Goal: Information Seeking & Learning: Understand process/instructions

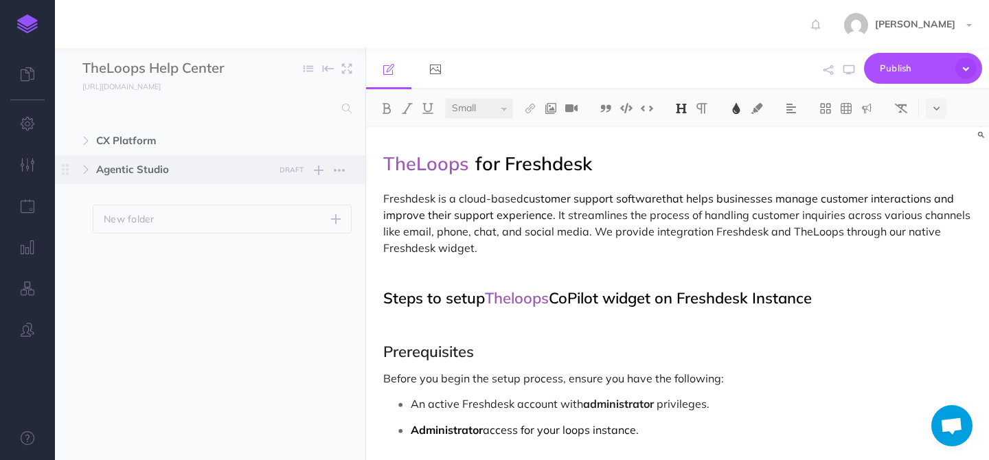
click at [113, 170] on span "Agentic Studio" at bounding box center [181, 169] width 170 height 16
select select "null"
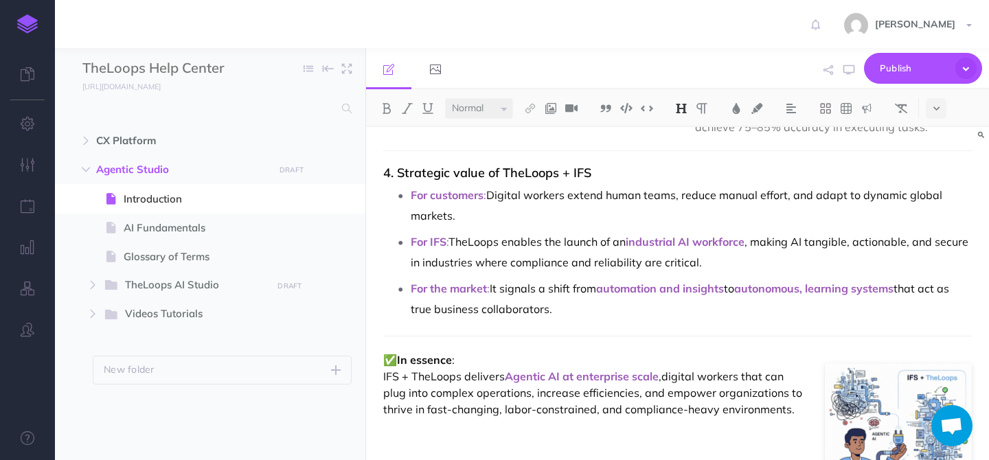
scroll to position [877, 0]
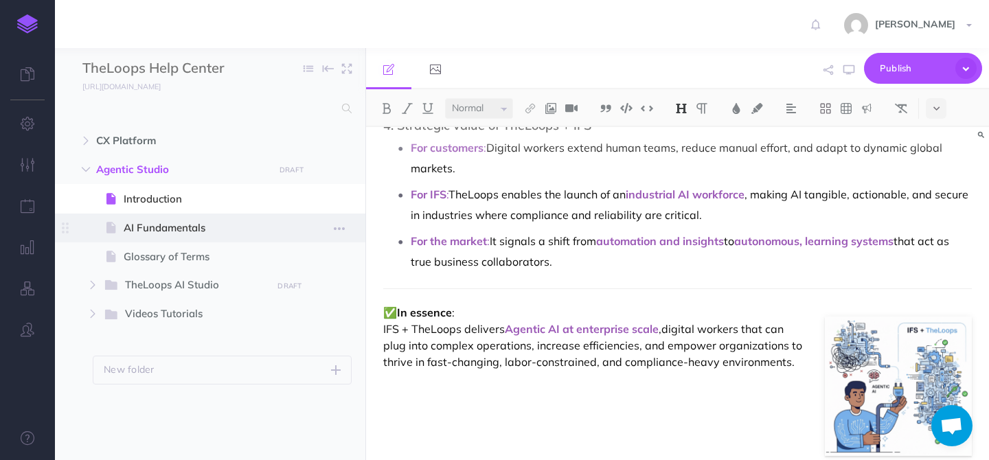
click at [191, 229] on span "AI Fundamentals" at bounding box center [203, 228] width 159 height 16
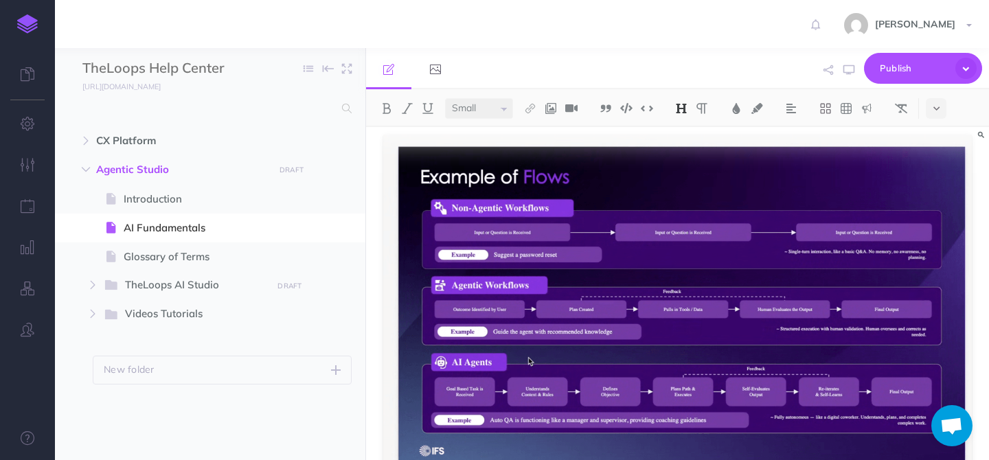
scroll to position [1163, 0]
click at [163, 253] on span "Glossary of Terms" at bounding box center [203, 257] width 159 height 16
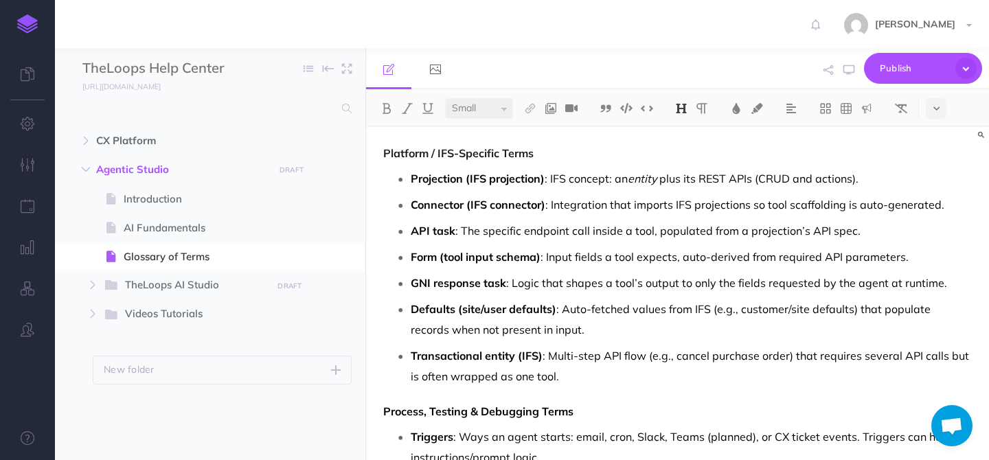
scroll to position [510, 0]
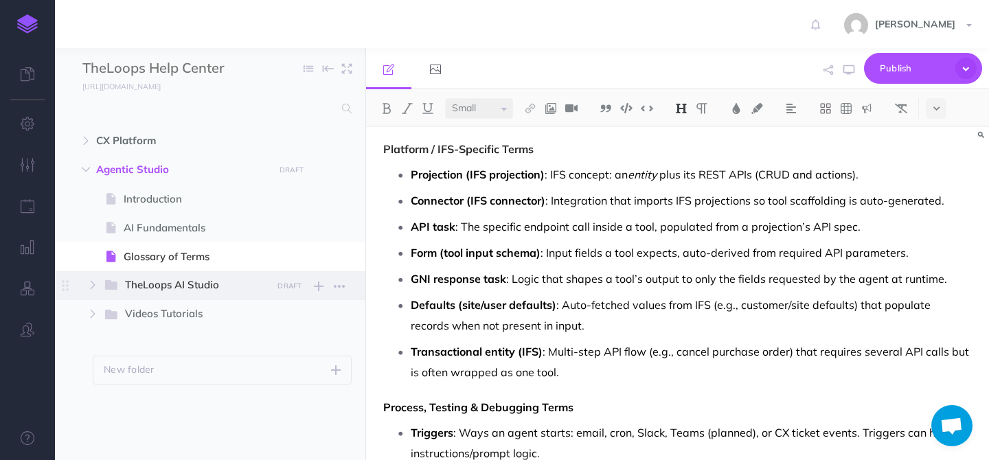
click at [205, 280] on span "TheLoops AI Studio" at bounding box center [193, 286] width 137 height 18
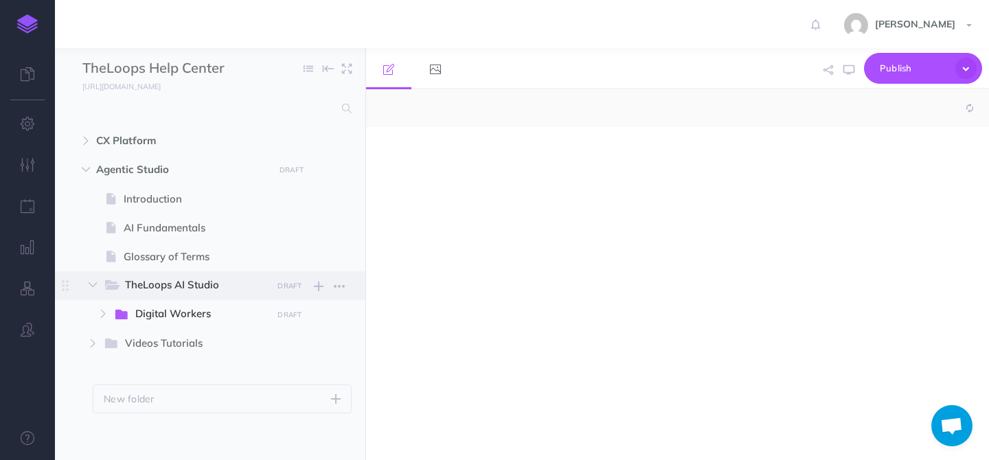
select select "null"
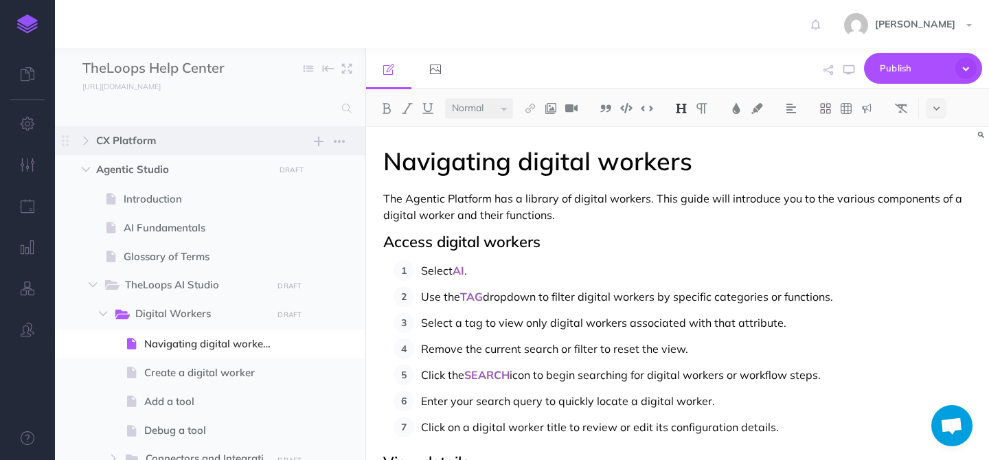
click at [166, 138] on span "CX Platform" at bounding box center [181, 141] width 170 height 16
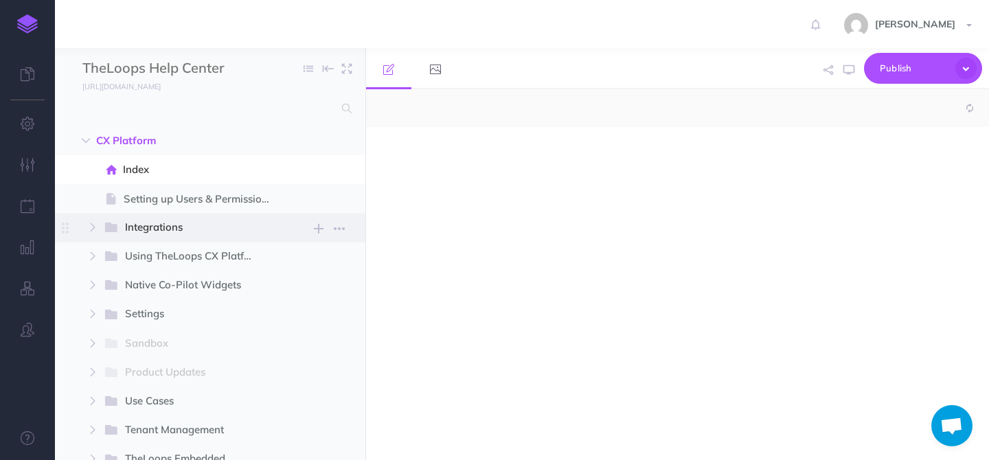
select select "null"
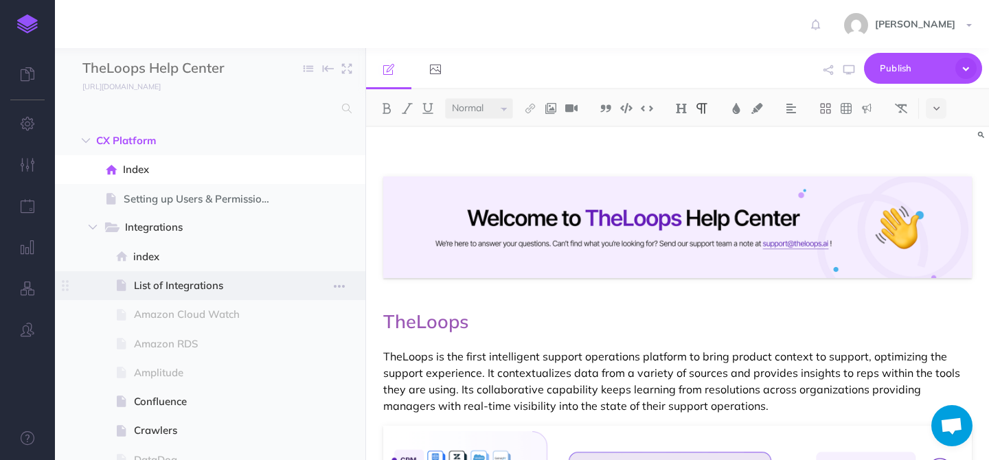
scroll to position [9, 0]
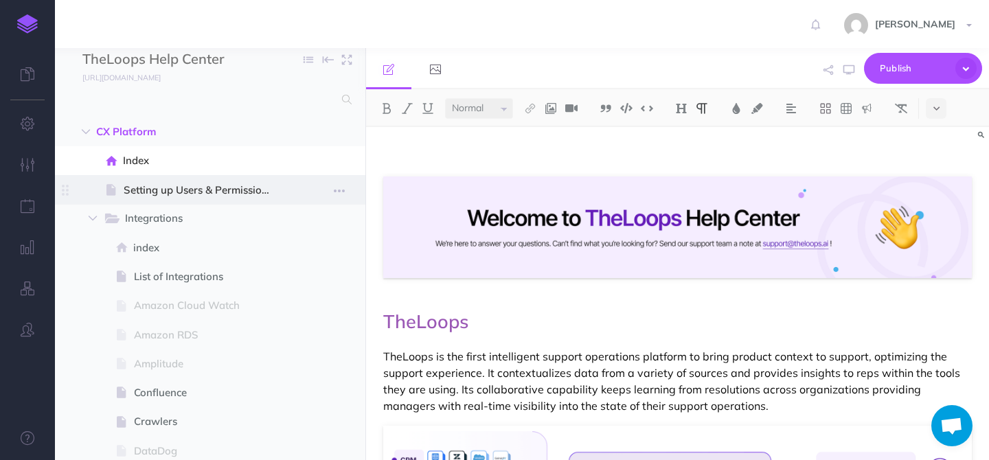
click at [177, 197] on span "Setting up Users & Permissions" at bounding box center [203, 190] width 159 height 16
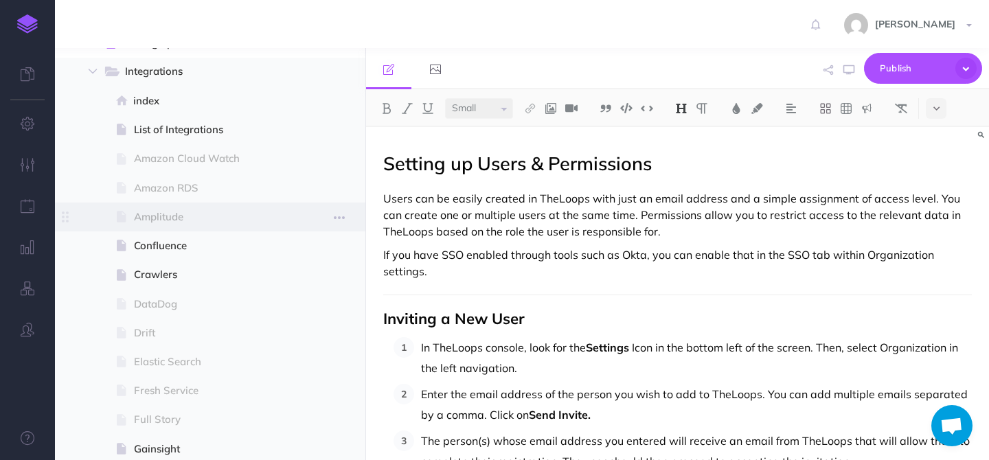
scroll to position [142, 0]
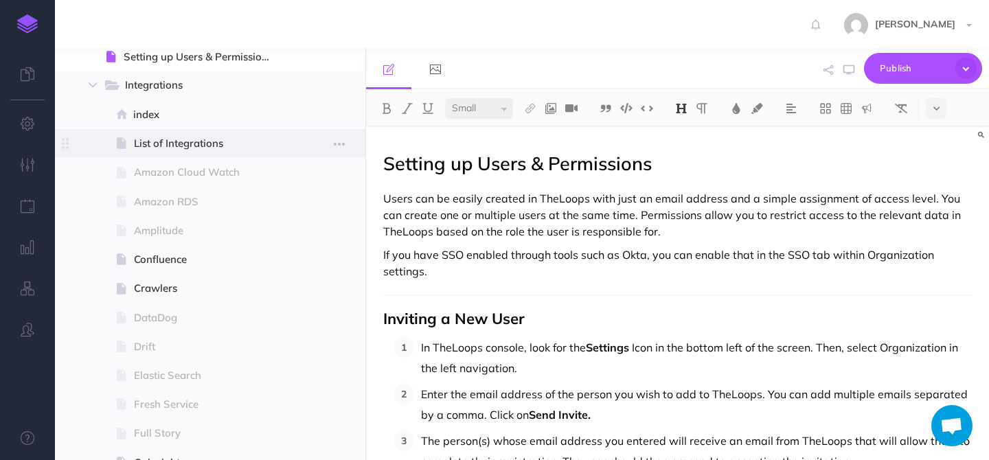
click at [168, 139] on span "List of Integrations" at bounding box center [208, 143] width 149 height 16
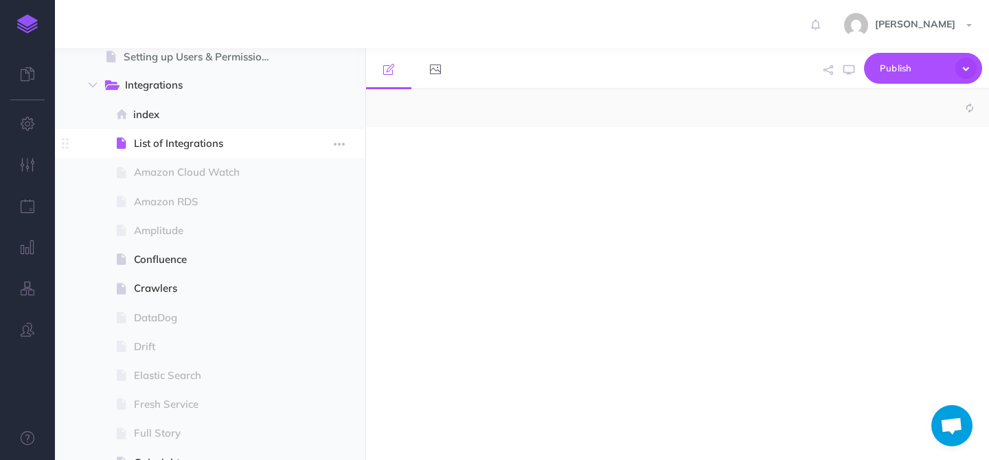
select select "null"
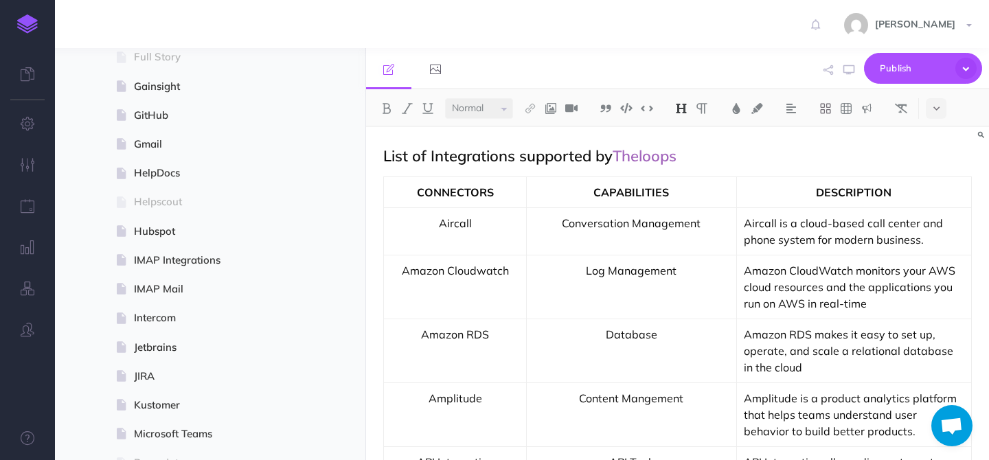
scroll to position [580, 0]
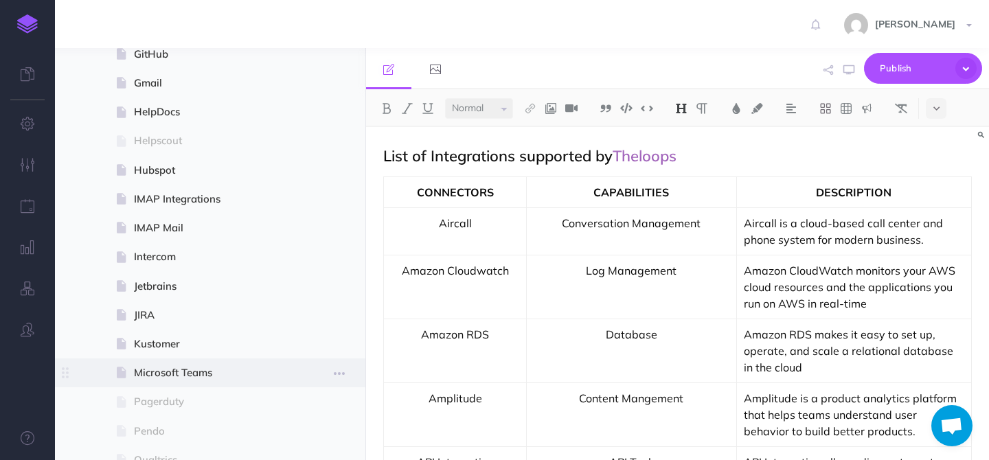
click at [168, 374] on span "Microsoft Teams" at bounding box center [208, 373] width 149 height 16
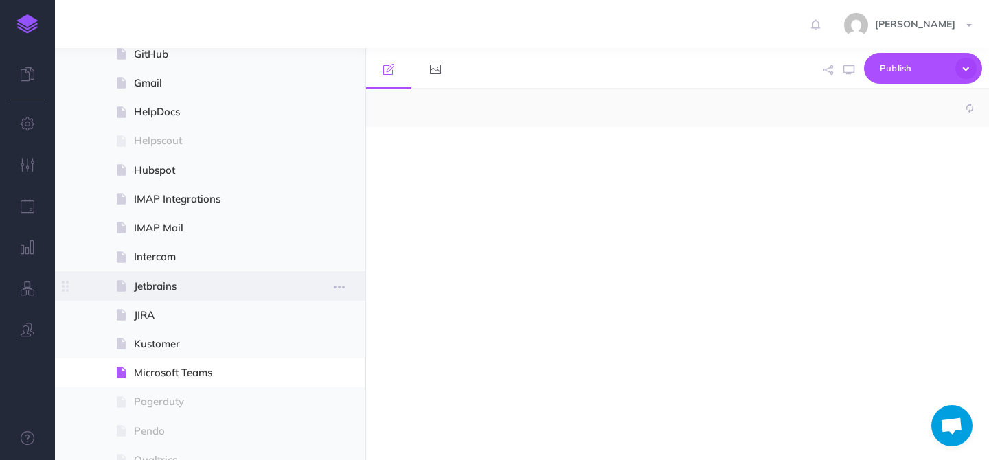
select select "null"
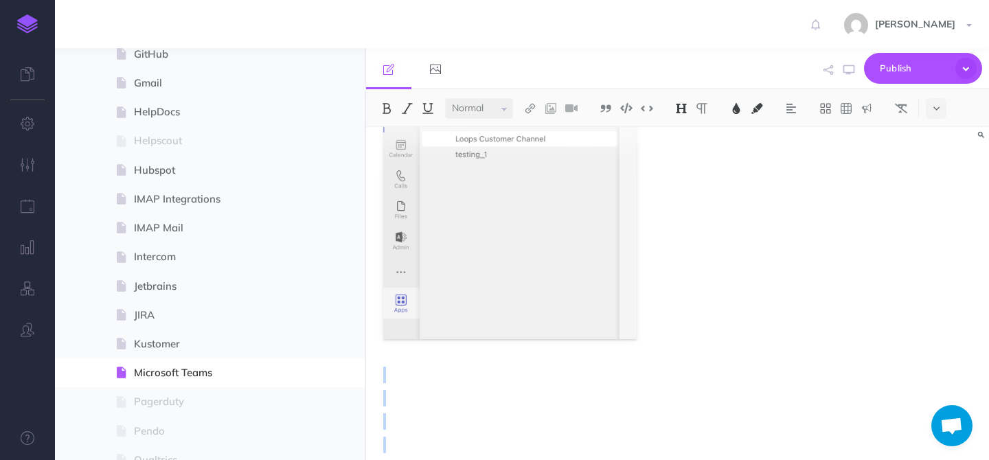
scroll to position [4451, 0]
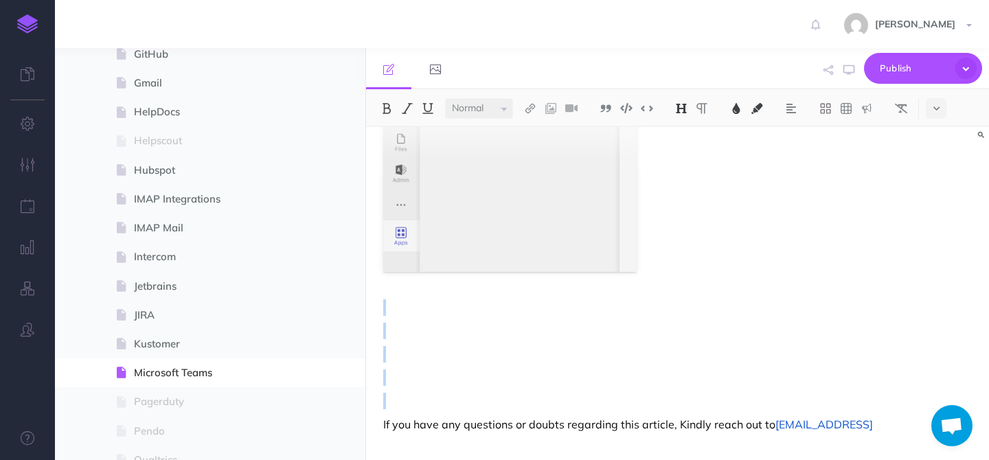
drag, startPoint x: 376, startPoint y: 163, endPoint x: 734, endPoint y: 396, distance: 427.9
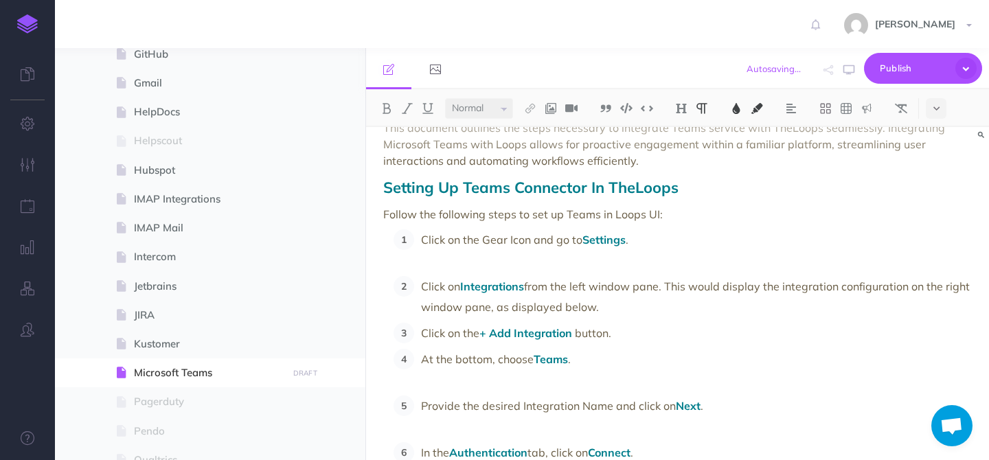
scroll to position [0, 0]
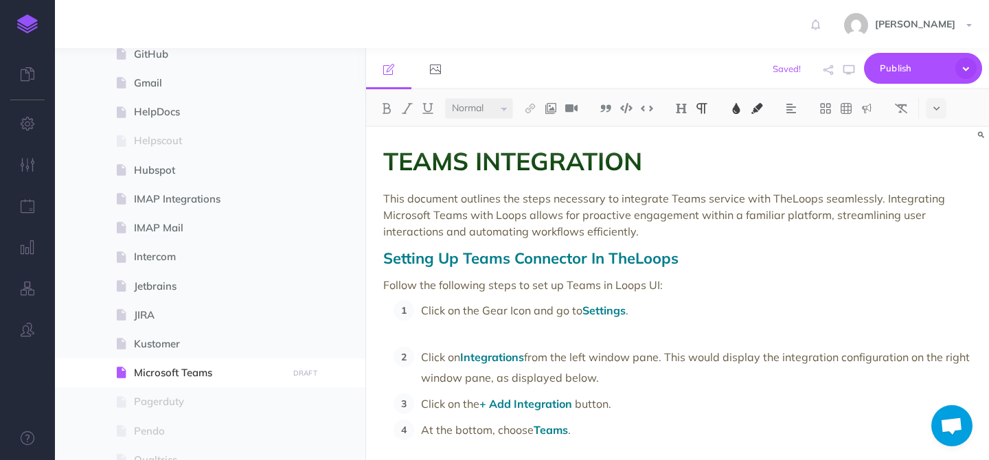
click at [486, 162] on span "TEAMS INTEGRATION" at bounding box center [512, 161] width 259 height 31
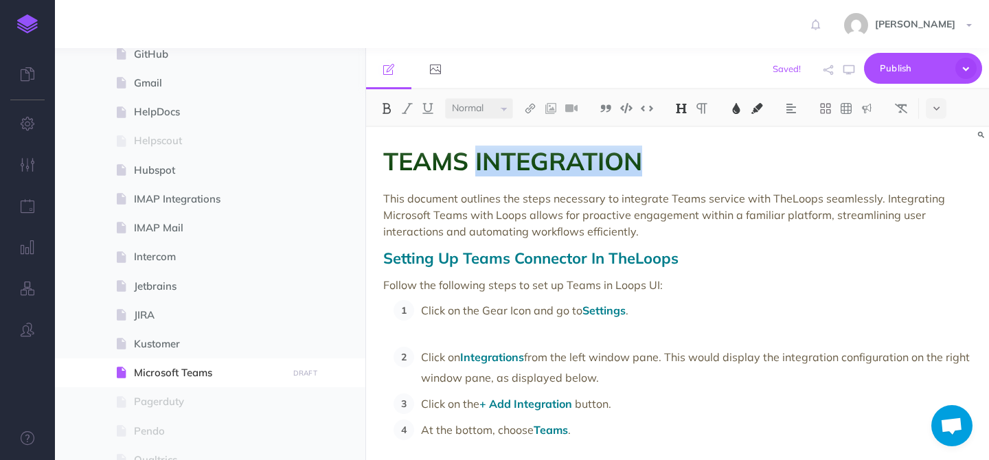
click at [486, 162] on span "TEAMS INTEGRATION" at bounding box center [512, 161] width 259 height 31
click at [686, 110] on img at bounding box center [681, 108] width 12 height 11
click at [689, 151] on button "H2" at bounding box center [681, 153] width 21 height 21
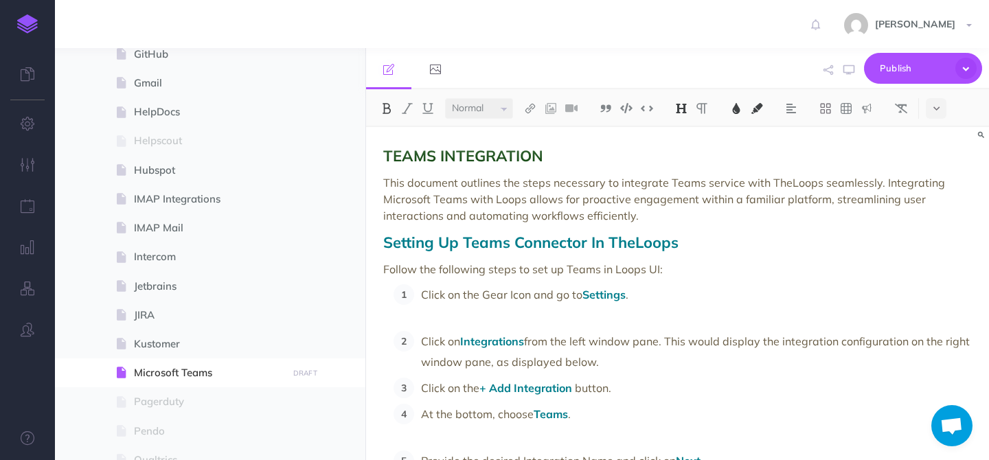
click at [681, 110] on img at bounding box center [681, 108] width 12 height 11
click at [475, 111] on select "Small Normal Large" at bounding box center [479, 108] width 68 height 21
click at [445, 98] on select "Small Normal Large" at bounding box center [479, 108] width 68 height 21
click at [494, 249] on span "Setting Up Teams Connector In TheLoops" at bounding box center [530, 242] width 295 height 19
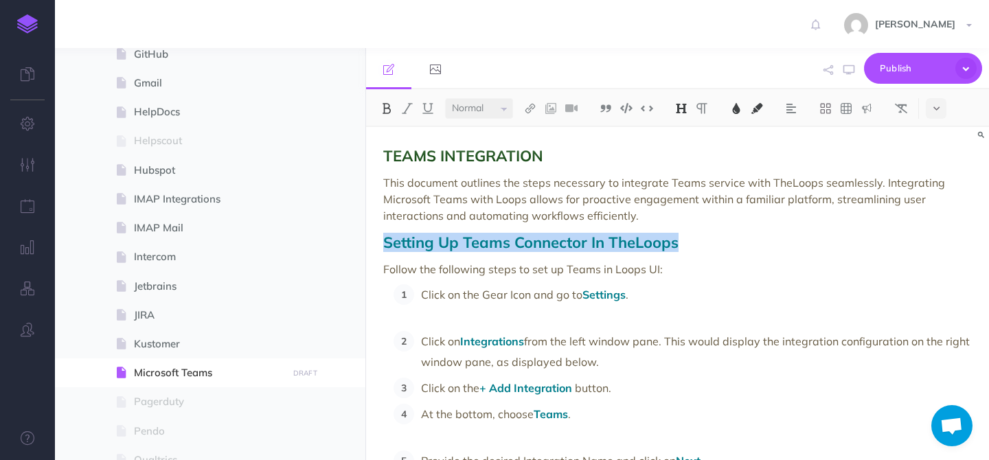
click at [494, 249] on span "Setting Up Teams Connector In TheLoops" at bounding box center [530, 242] width 295 height 19
click at [685, 109] on img at bounding box center [681, 108] width 12 height 11
click at [685, 152] on button "H2" at bounding box center [681, 153] width 21 height 21
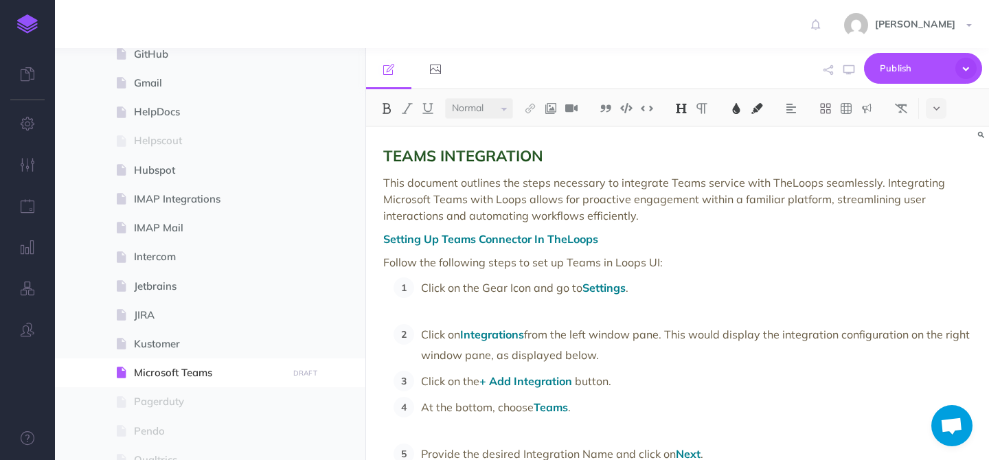
click at [598, 150] on h2 "TEAMS INTEGRATION" at bounding box center [677, 156] width 589 height 16
click at [571, 243] on span "Setting Up Teams Connector In TheLoops" at bounding box center [490, 239] width 215 height 14
click at [688, 102] on button at bounding box center [681, 108] width 21 height 21
click at [559, 238] on span "Setting Up Teams Connector In TheLoops" at bounding box center [490, 239] width 215 height 14
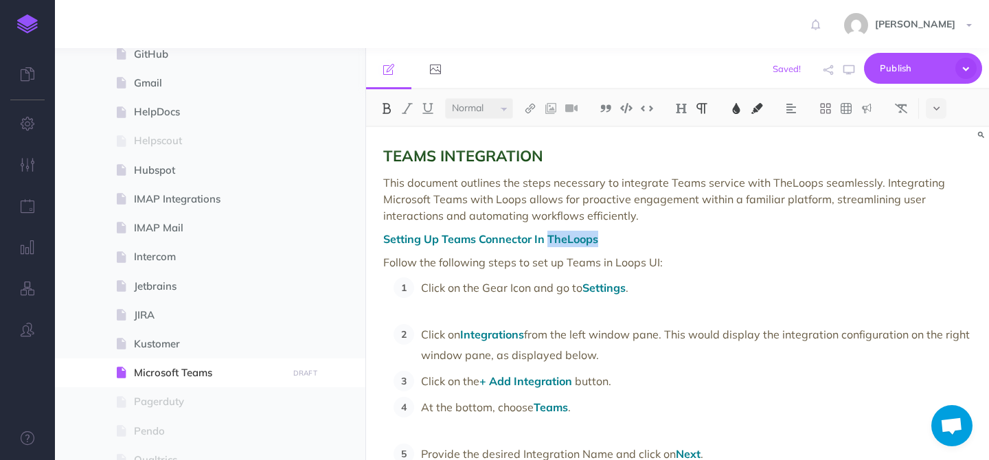
click at [559, 238] on span "Setting Up Teams Connector In TheLoops" at bounding box center [490, 239] width 215 height 14
click at [677, 107] on img at bounding box center [681, 108] width 12 height 11
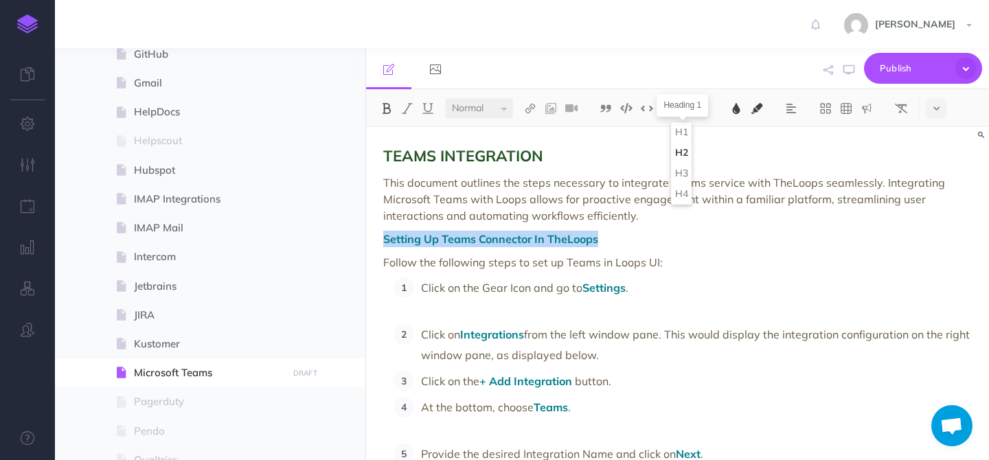
click at [685, 152] on button "H2" at bounding box center [681, 153] width 21 height 21
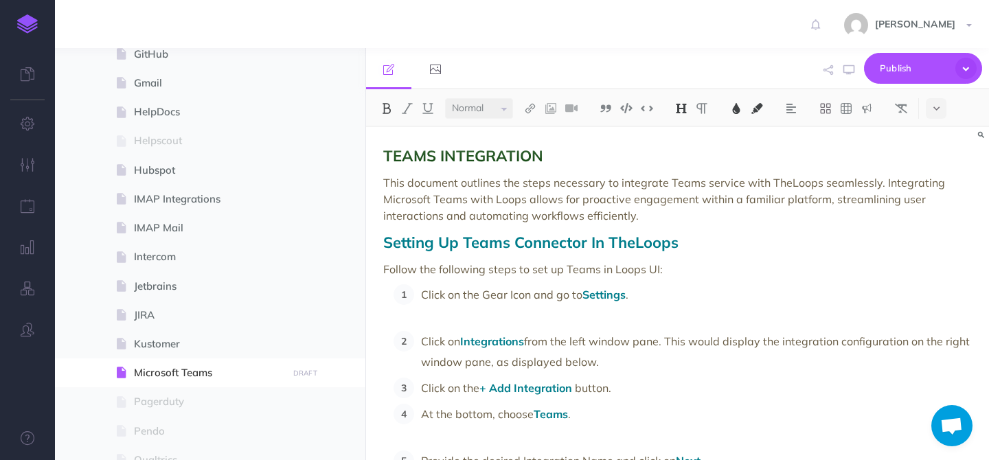
click at [503, 154] on span "TEAMS INTEGRATION" at bounding box center [463, 155] width 160 height 19
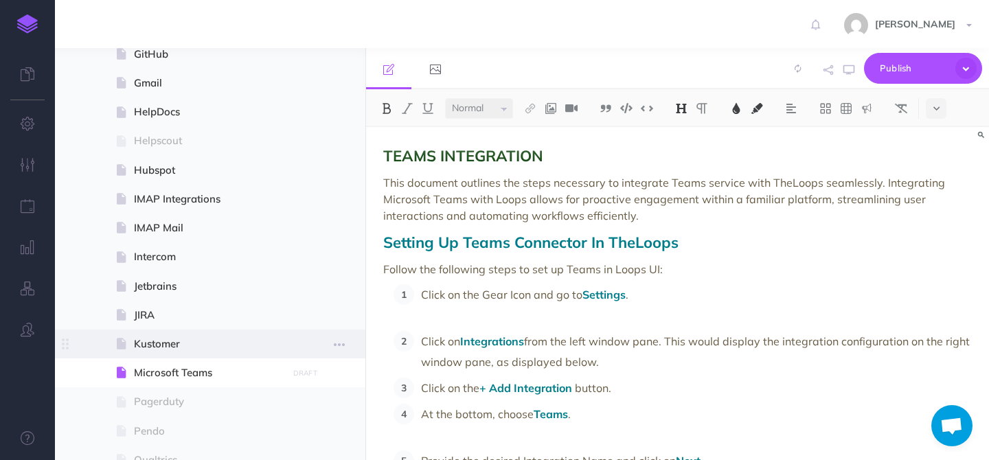
click at [149, 345] on span "Kustomer" at bounding box center [208, 344] width 149 height 16
select select "null"
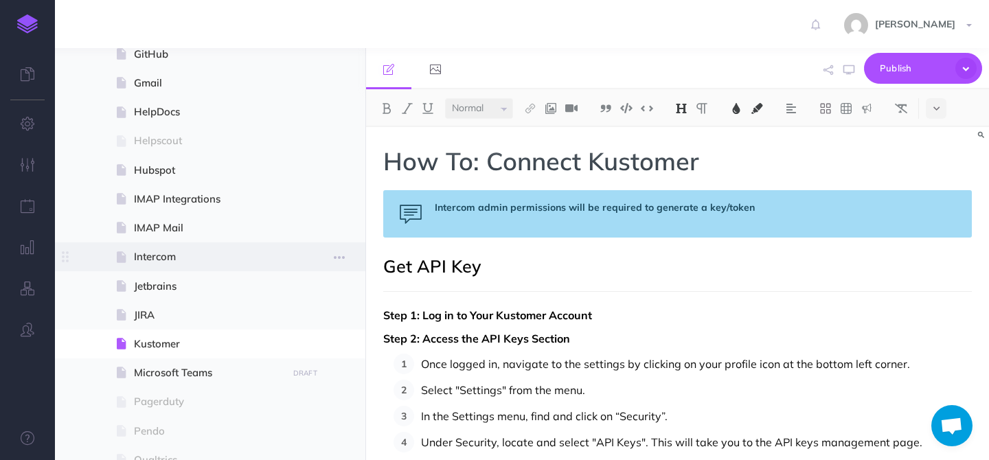
click at [149, 263] on span "Intercom" at bounding box center [208, 257] width 149 height 16
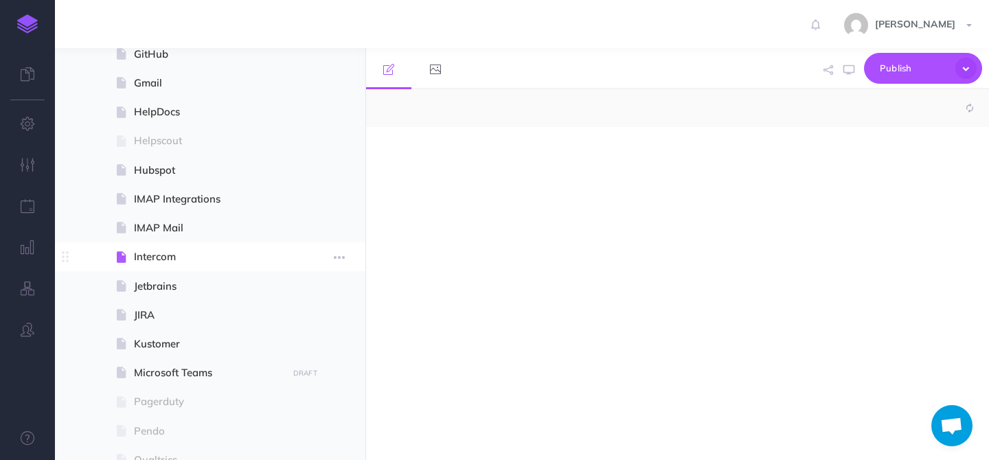
select select "null"
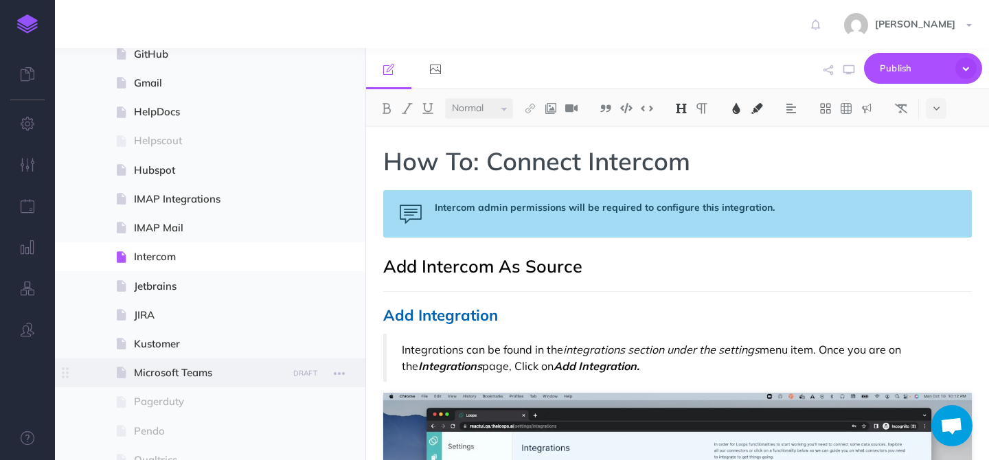
click at [163, 378] on span "Microsoft Teams" at bounding box center [208, 373] width 149 height 16
select select "null"
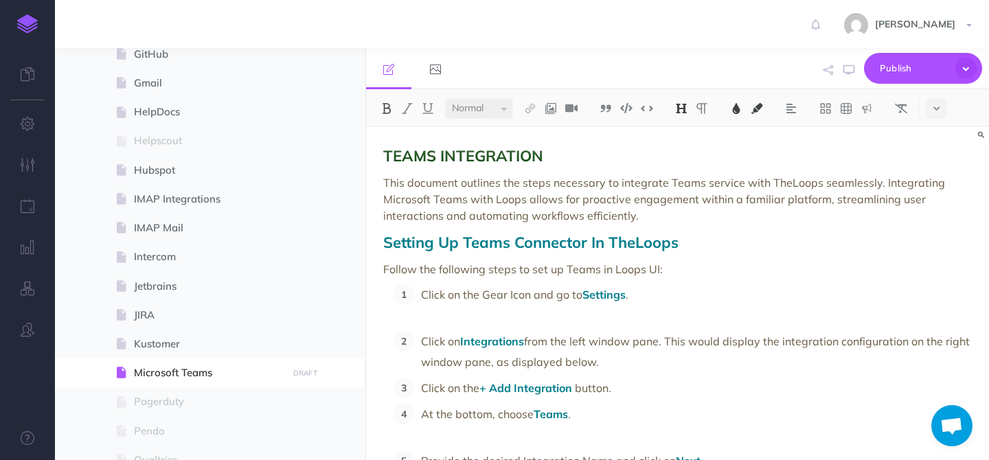
scroll to position [8, 0]
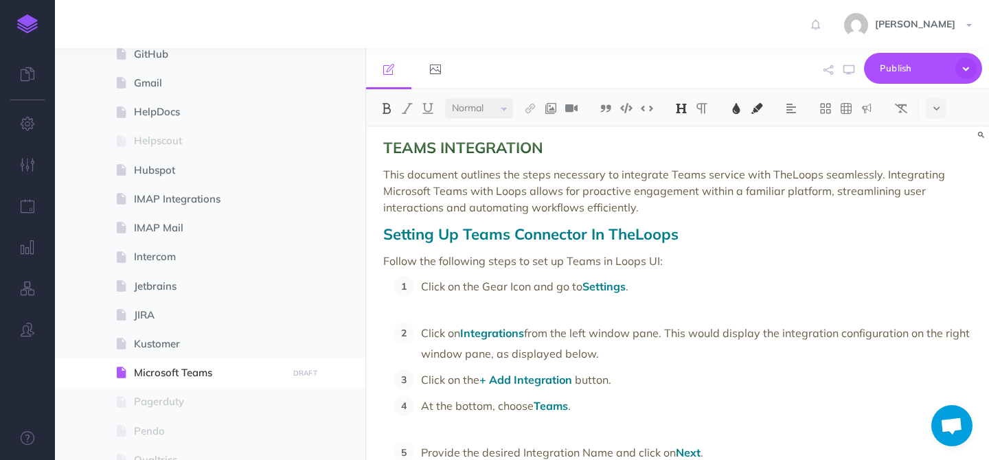
click at [481, 154] on span "TEAMS INTEGRATION" at bounding box center [463, 147] width 160 height 19
click at [688, 100] on button at bounding box center [681, 108] width 21 height 21
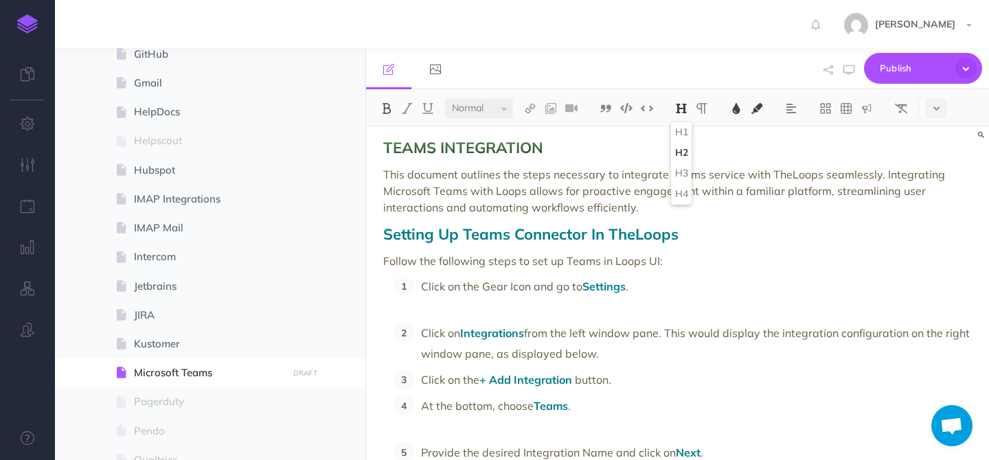
click at [597, 237] on span "Setting Up Teams Connector In TheLoops" at bounding box center [530, 234] width 295 height 19
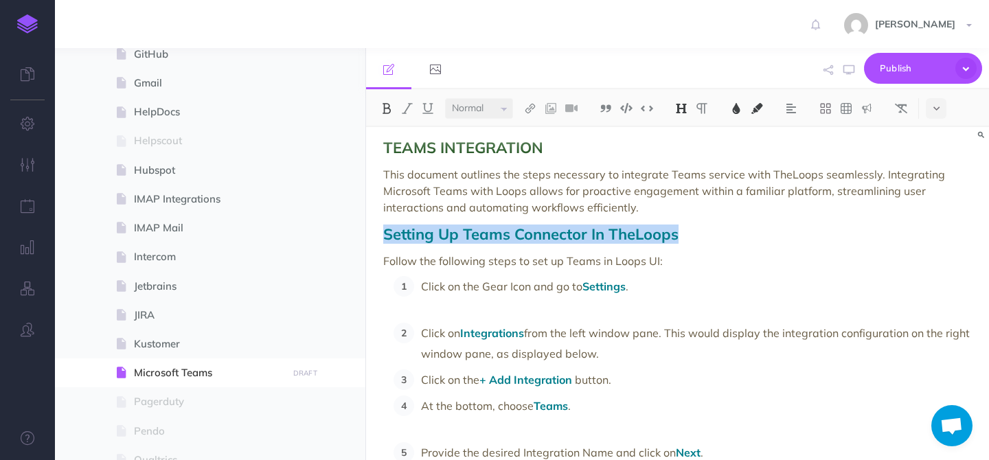
click at [682, 112] on img at bounding box center [681, 108] width 12 height 11
click at [723, 229] on h2 "Setting Up Teams Connector In TheLoops" at bounding box center [677, 234] width 589 height 16
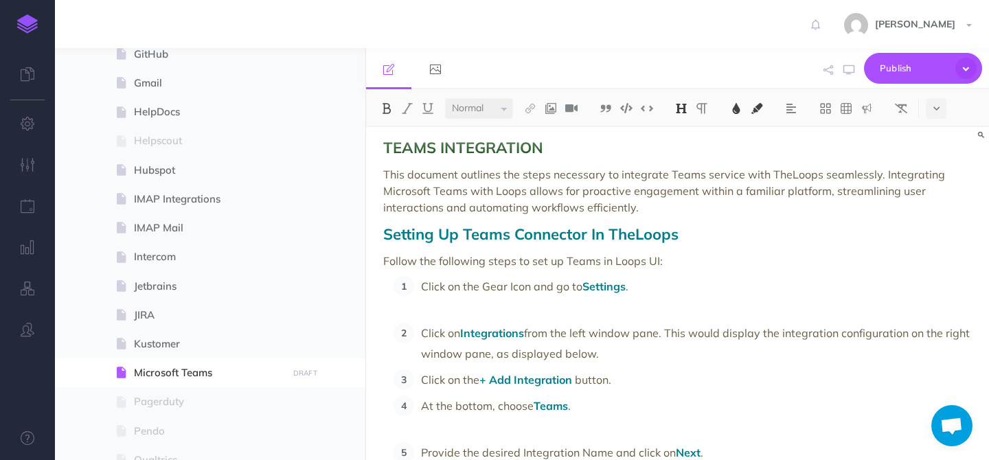
click at [422, 284] on span "Click on the Gear Icon and go to" at bounding box center [501, 287] width 161 height 14
click at [421, 313] on p "Navigate to your loops instance, Click on the Gear Icon and go to Settings ." at bounding box center [696, 296] width 551 height 41
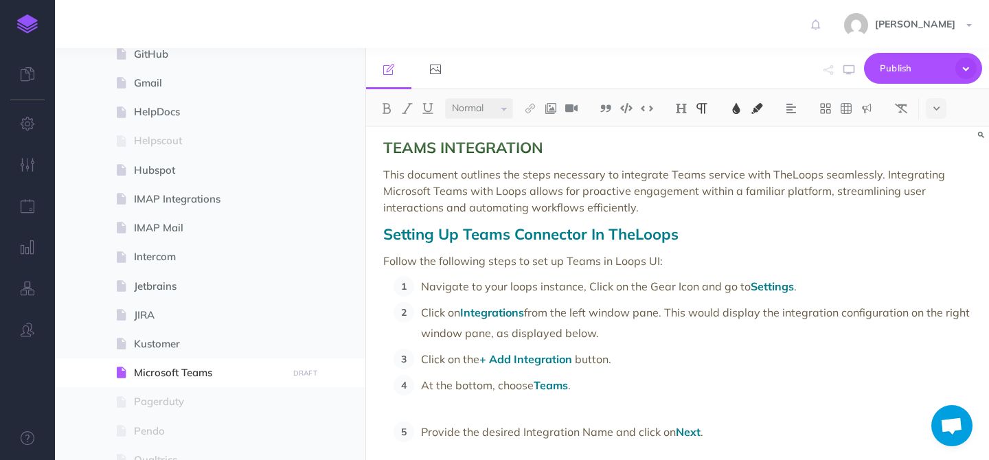
scroll to position [103, 0]
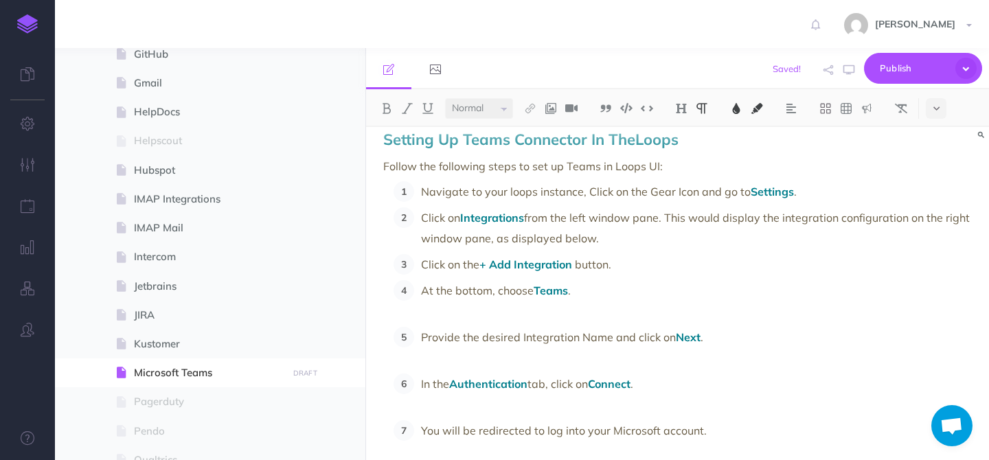
click at [430, 319] on p "At the bottom, choose Teams ." at bounding box center [696, 300] width 551 height 41
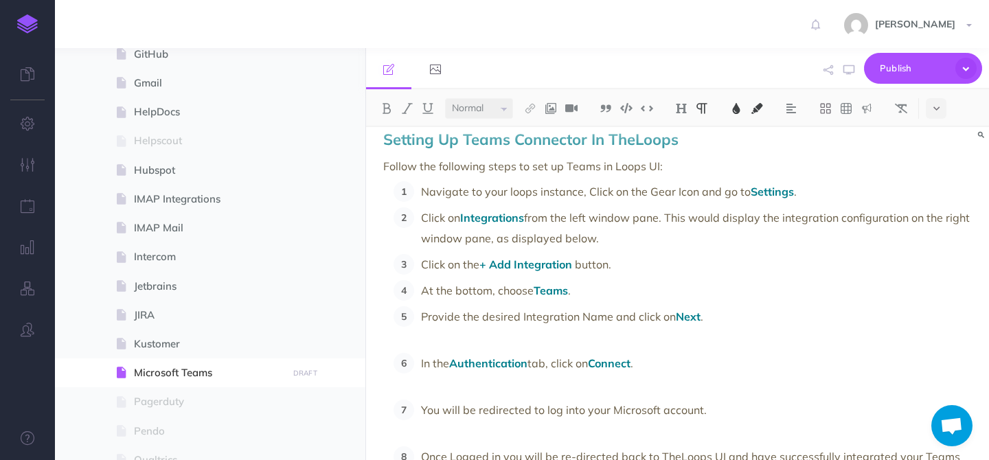
click at [558, 332] on p "Provide the desired Integration Name and click on Next ." at bounding box center [696, 326] width 551 height 41
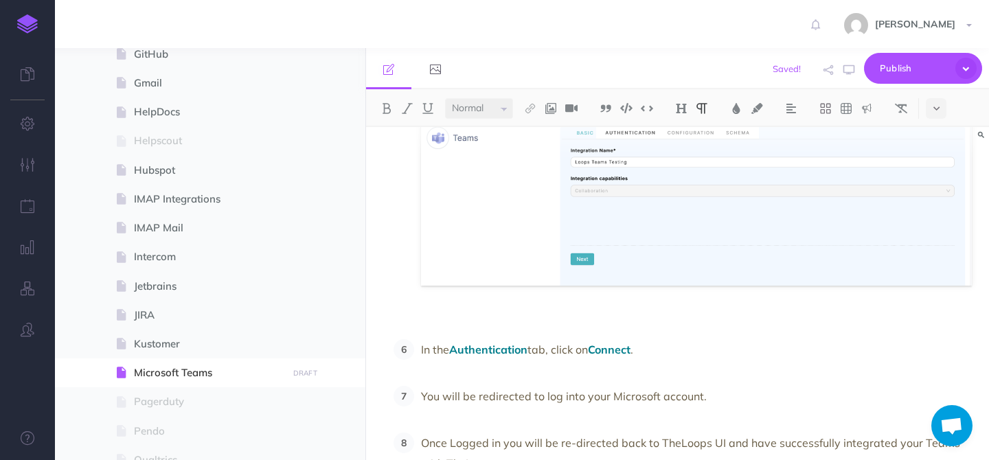
scroll to position [312, 0]
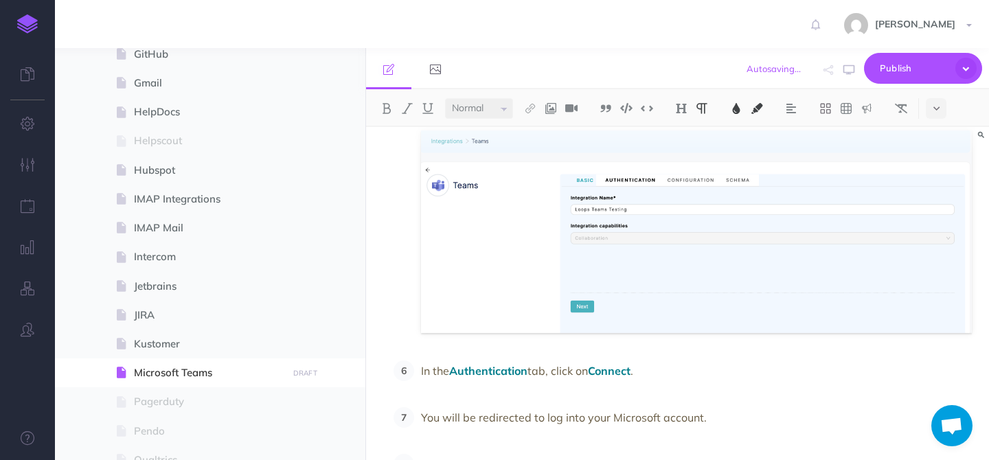
click at [443, 354] on ol "Navigate to your loops instance, Click on the Gear Icon and go to Settings . Cl…" at bounding box center [683, 234] width 578 height 523
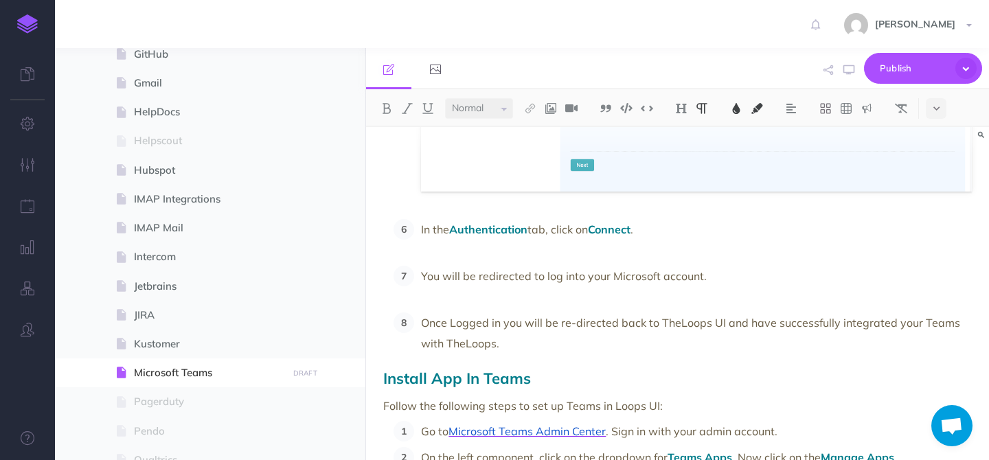
scroll to position [458, 0]
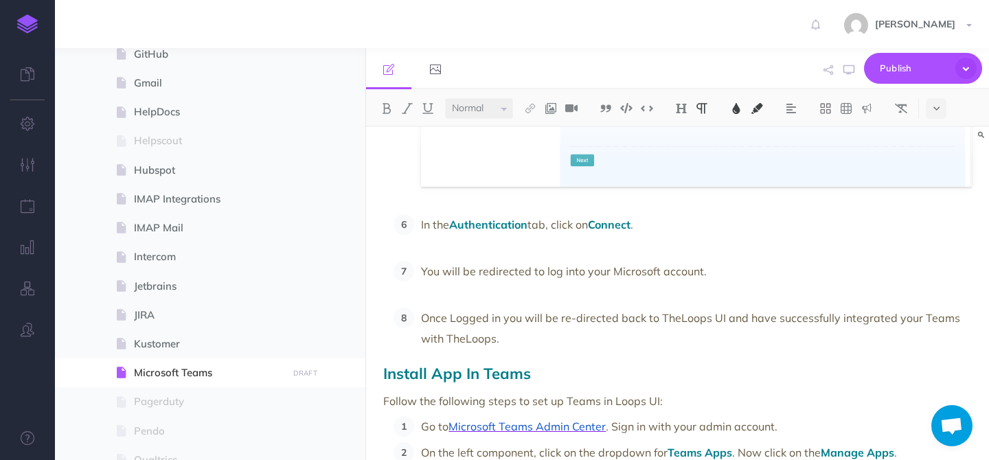
click at [579, 293] on p "You will be redirected to log into your Microsoft account." at bounding box center [696, 281] width 551 height 41
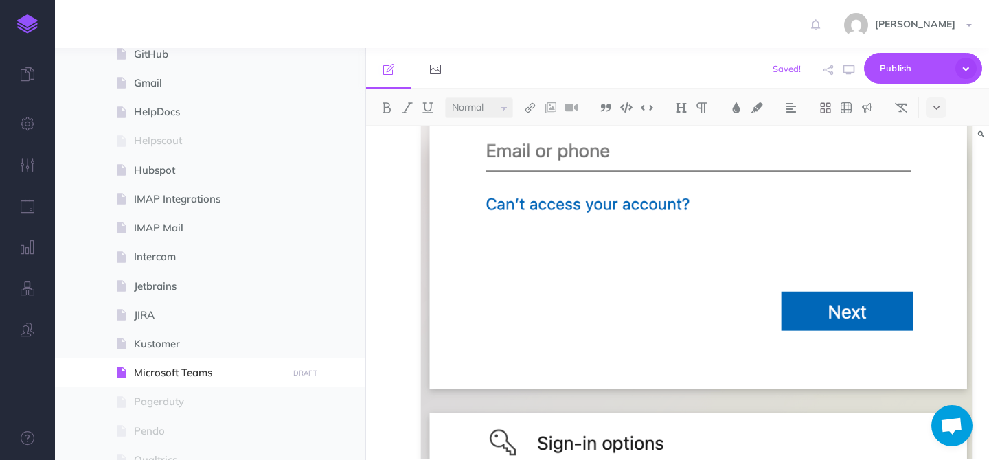
scroll to position [0, 0]
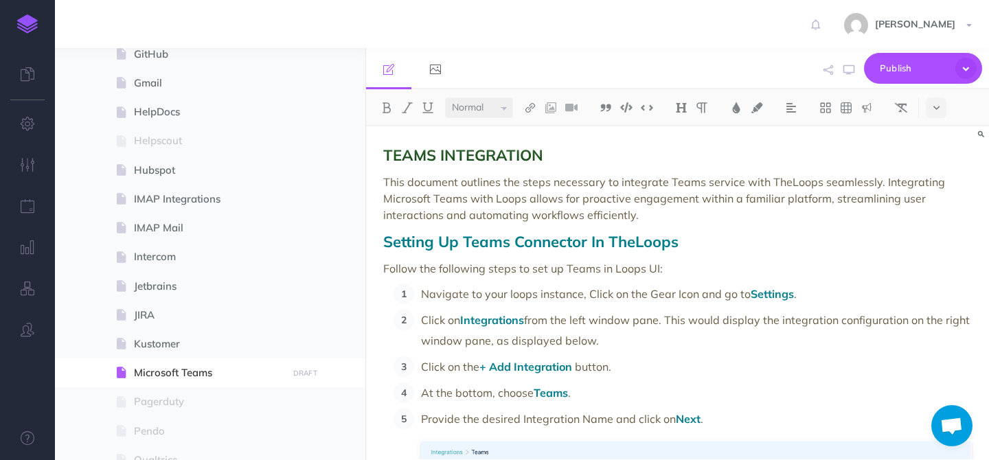
click at [483, 245] on span "Setting Up Teams Connector In TheLoops" at bounding box center [530, 241] width 295 height 19
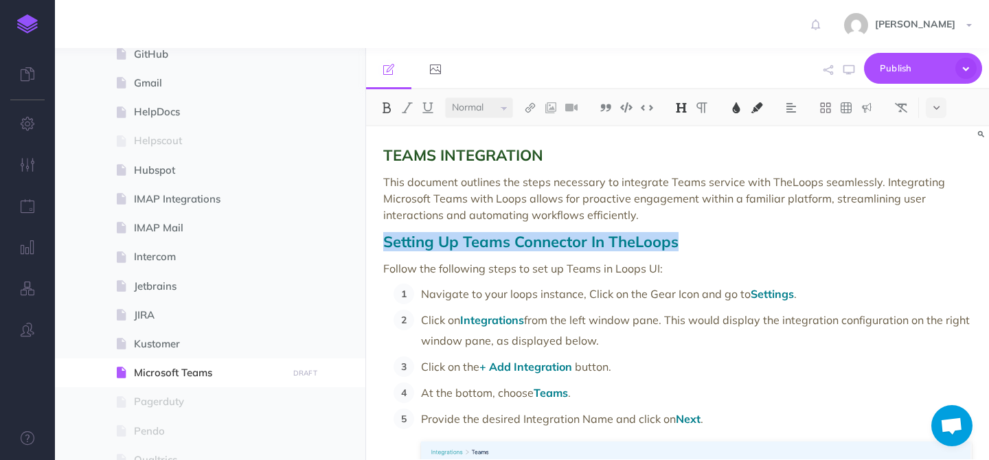
click at [736, 110] on img at bounding box center [736, 107] width 12 height 11
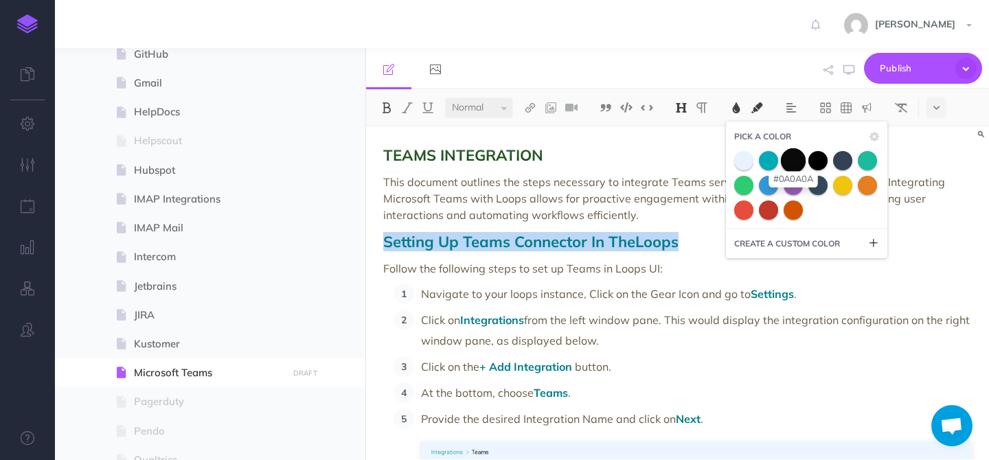
click at [791, 162] on span at bounding box center [793, 160] width 25 height 25
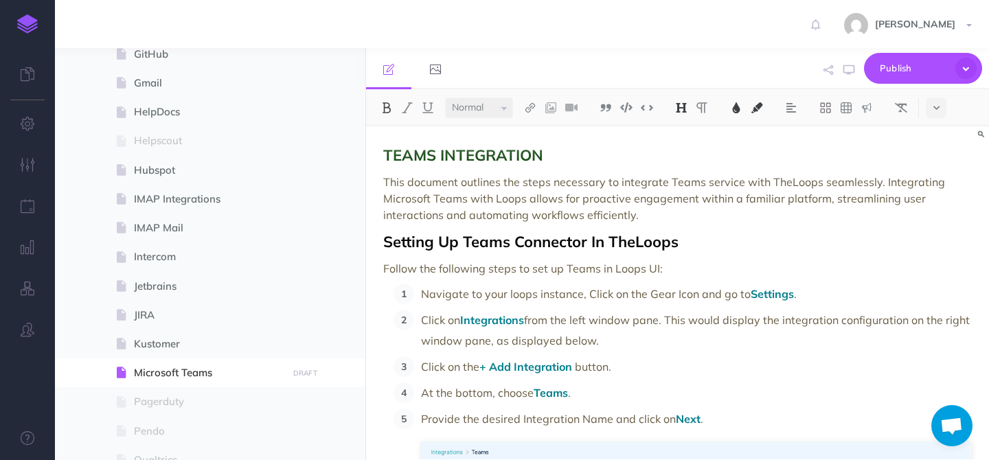
click at [626, 276] on p "Follow the following steps to set up Teams in Loops UI:" at bounding box center [677, 268] width 589 height 16
drag, startPoint x: 464, startPoint y: 318, endPoint x: 527, endPoint y: 323, distance: 63.4
click at [527, 323] on p "Click on Integrations from the left window pane. This would display the integra…" at bounding box center [696, 330] width 551 height 41
click at [737, 113] on button at bounding box center [736, 108] width 21 height 21
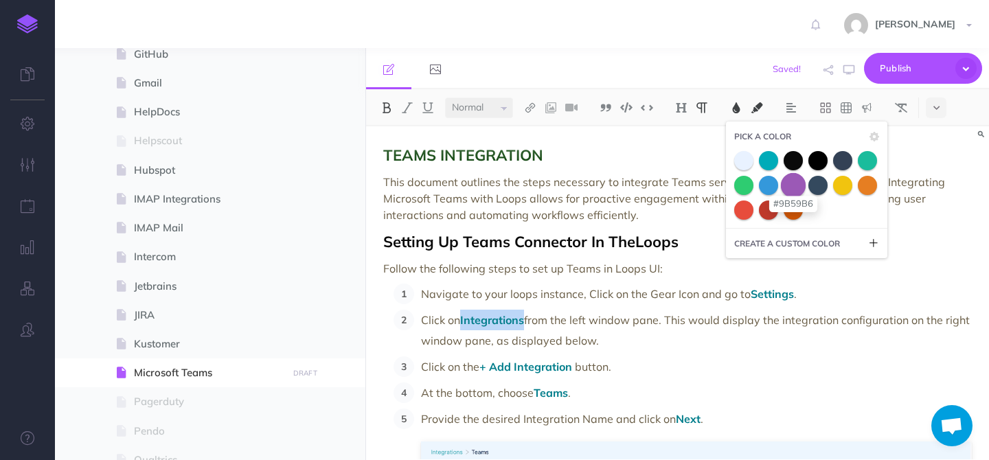
click at [797, 194] on span at bounding box center [793, 184] width 25 height 25
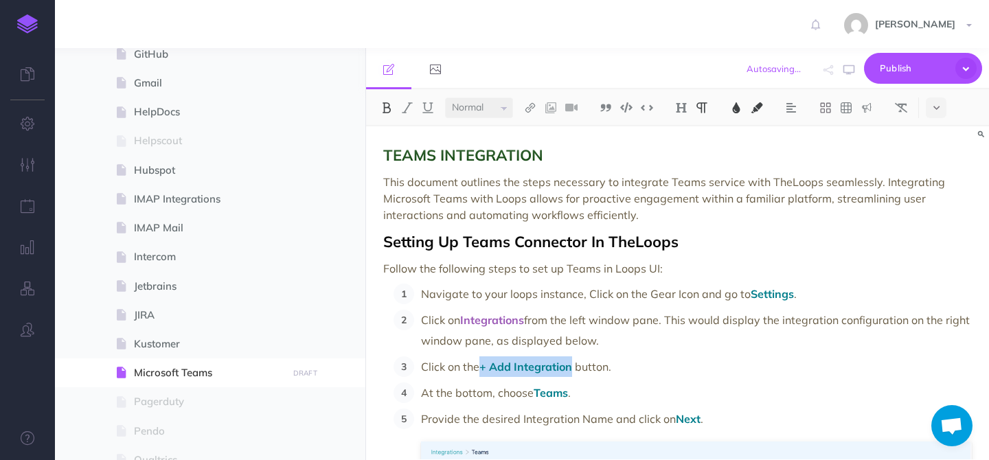
drag, startPoint x: 483, startPoint y: 367, endPoint x: 576, endPoint y: 370, distance: 92.8
click at [575, 370] on strong "+ Add Integration" at bounding box center [526, 367] width 95 height 14
click at [739, 109] on img at bounding box center [736, 107] width 12 height 11
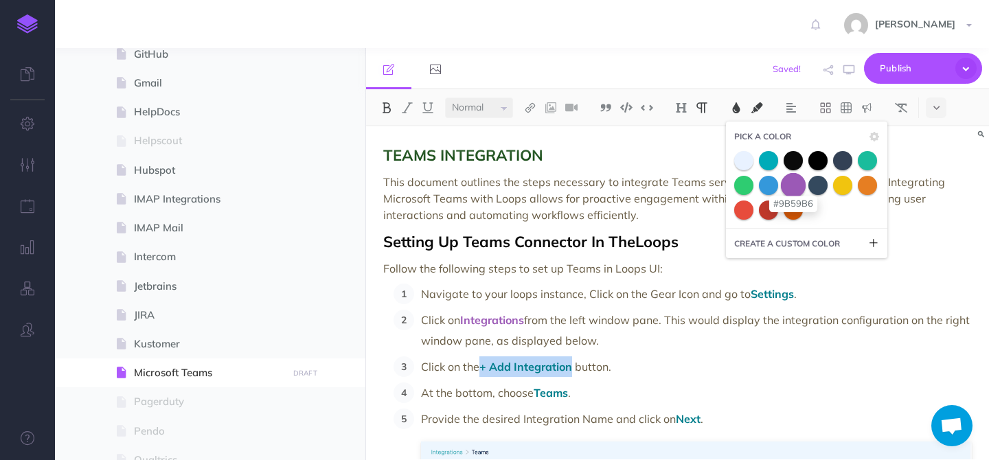
click at [792, 182] on span at bounding box center [793, 184] width 25 height 25
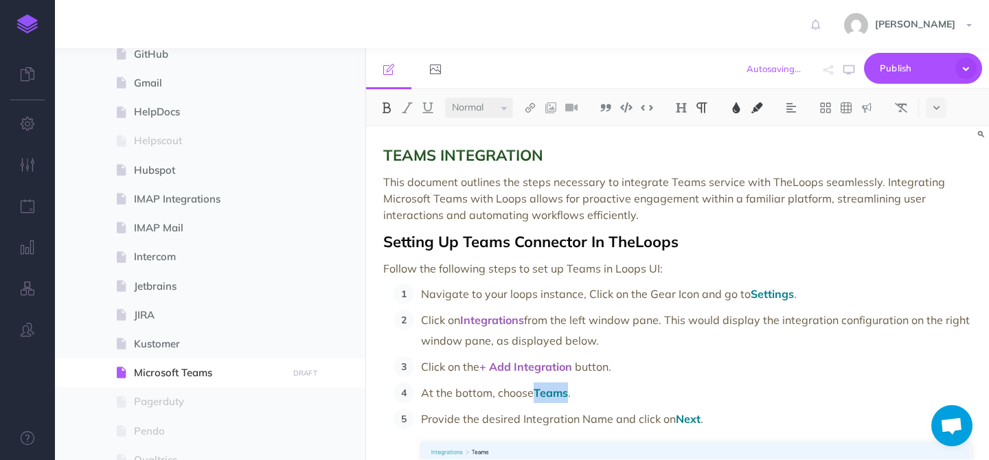
drag, startPoint x: 536, startPoint y: 394, endPoint x: 570, endPoint y: 396, distance: 33.7
click at [570, 396] on p "At the bottom, choose Teams ." at bounding box center [696, 393] width 551 height 21
click at [736, 110] on img at bounding box center [736, 107] width 12 height 11
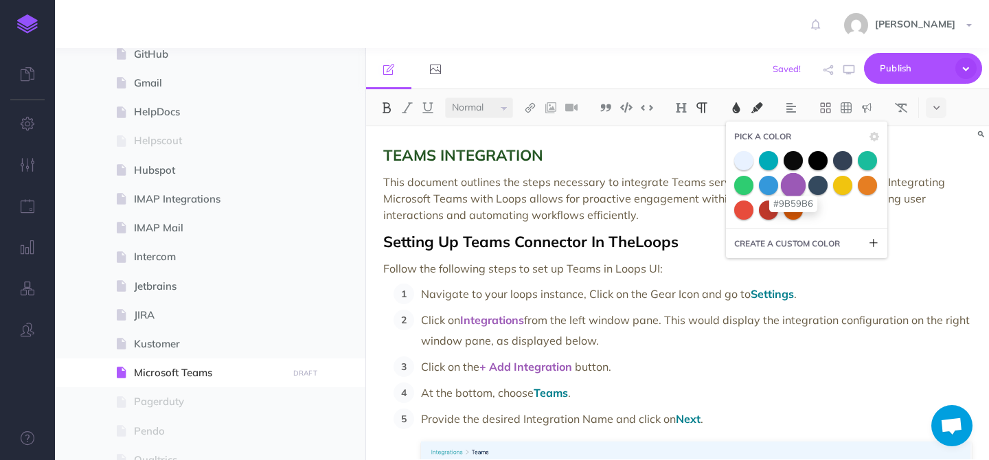
click at [795, 190] on span at bounding box center [793, 184] width 25 height 25
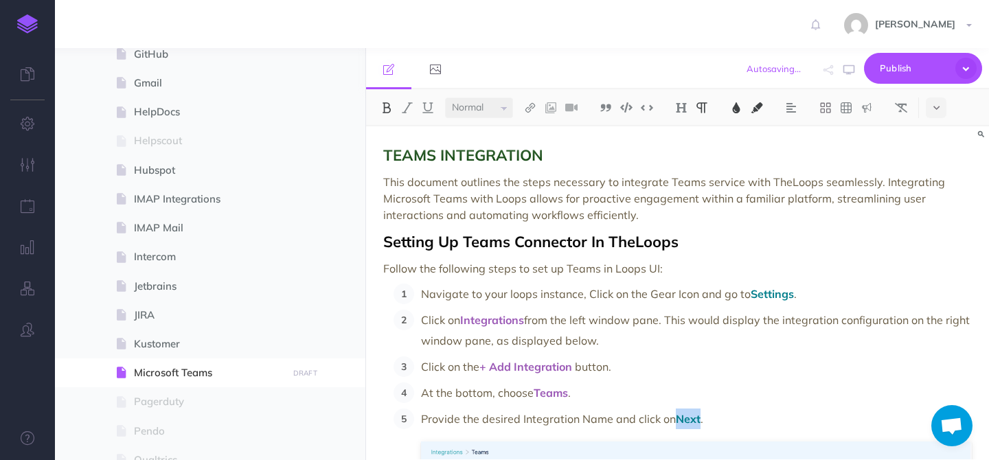
drag, startPoint x: 677, startPoint y: 417, endPoint x: 701, endPoint y: 420, distance: 24.3
click at [701, 420] on p "Provide the desired Integration Name and click on Next ." at bounding box center [696, 419] width 551 height 21
click at [738, 111] on img at bounding box center [736, 107] width 12 height 11
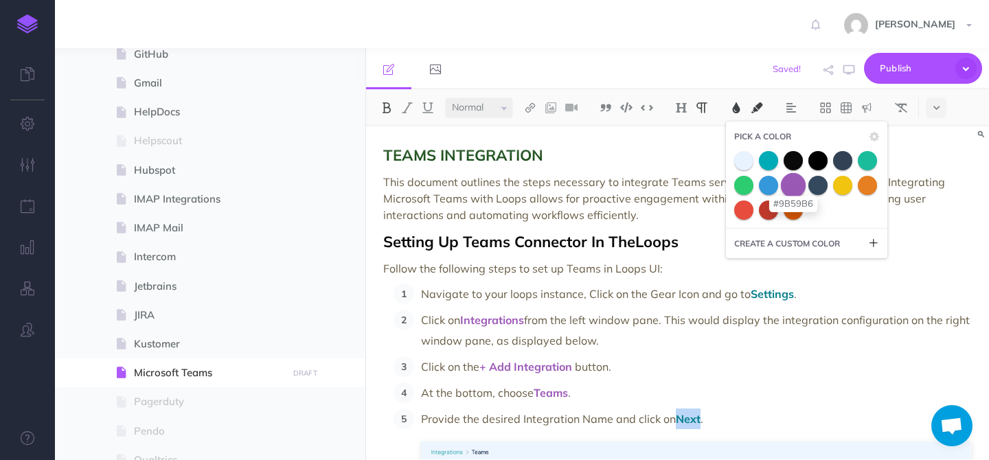
click at [793, 190] on span at bounding box center [793, 184] width 25 height 25
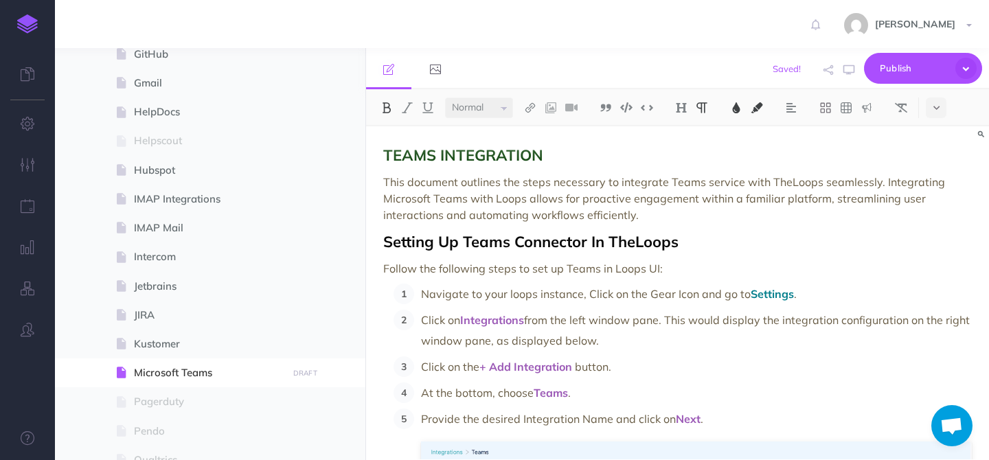
click at [667, 374] on p "Click on the + Add Integration button." at bounding box center [696, 366] width 551 height 21
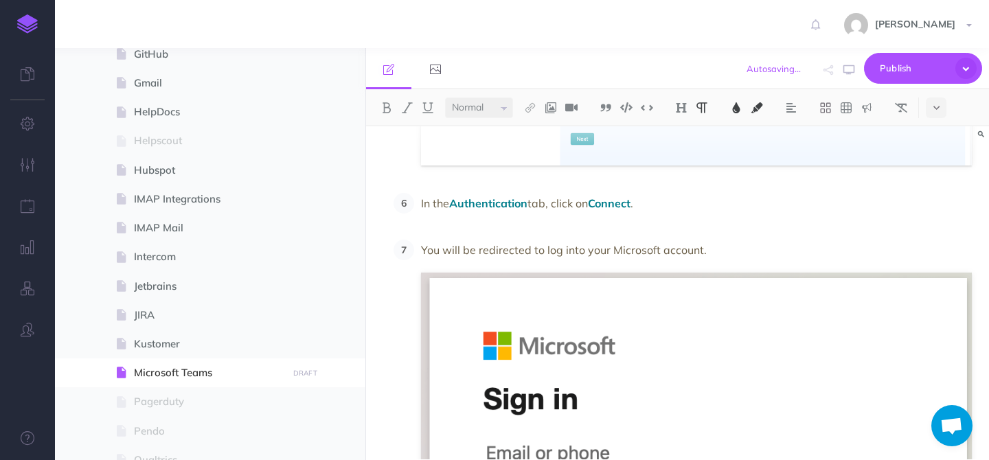
scroll to position [479, 0]
drag, startPoint x: 453, startPoint y: 204, endPoint x: 530, endPoint y: 205, distance: 76.9
click at [530, 205] on p "In the Authentication tab, click on Connect ." at bounding box center [696, 212] width 551 height 41
click at [734, 109] on img at bounding box center [736, 107] width 12 height 11
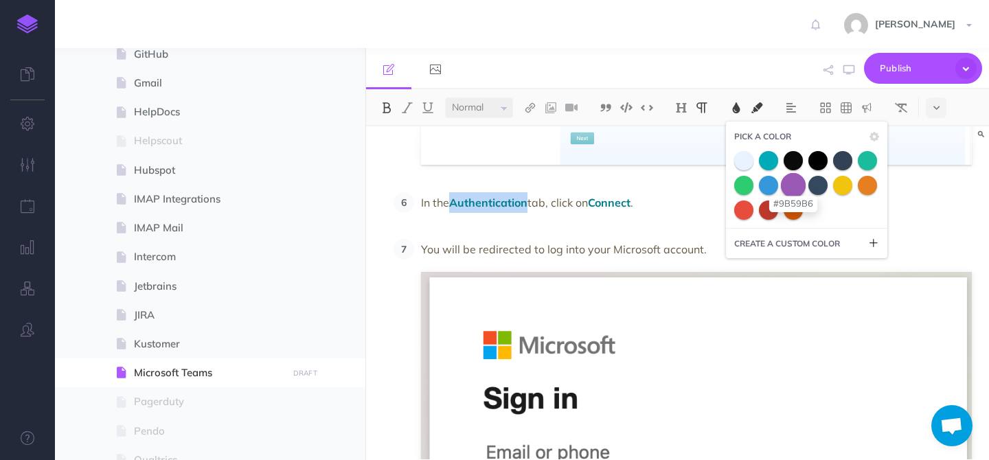
click at [797, 192] on span at bounding box center [793, 184] width 25 height 25
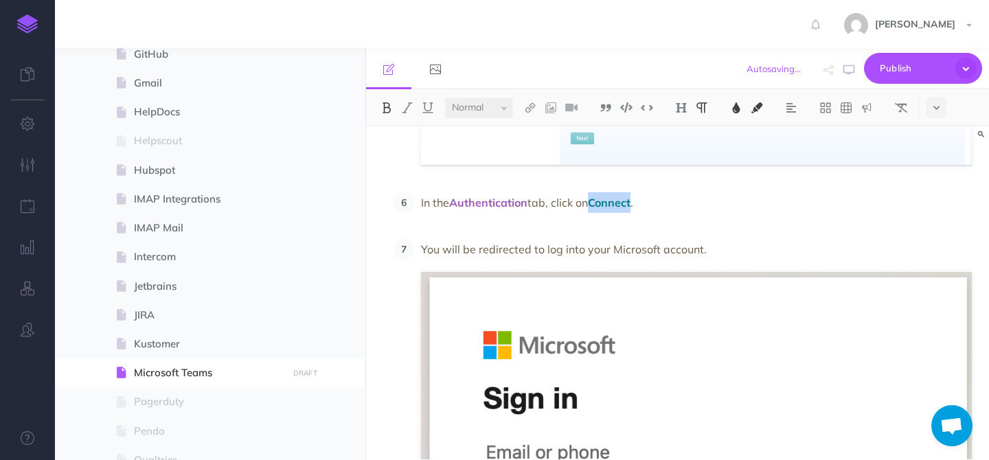
drag, startPoint x: 598, startPoint y: 203, endPoint x: 639, endPoint y: 205, distance: 40.6
click at [639, 205] on p "In the Authentication tab, click on Connect ." at bounding box center [696, 212] width 551 height 41
click at [738, 100] on button at bounding box center [736, 108] width 21 height 21
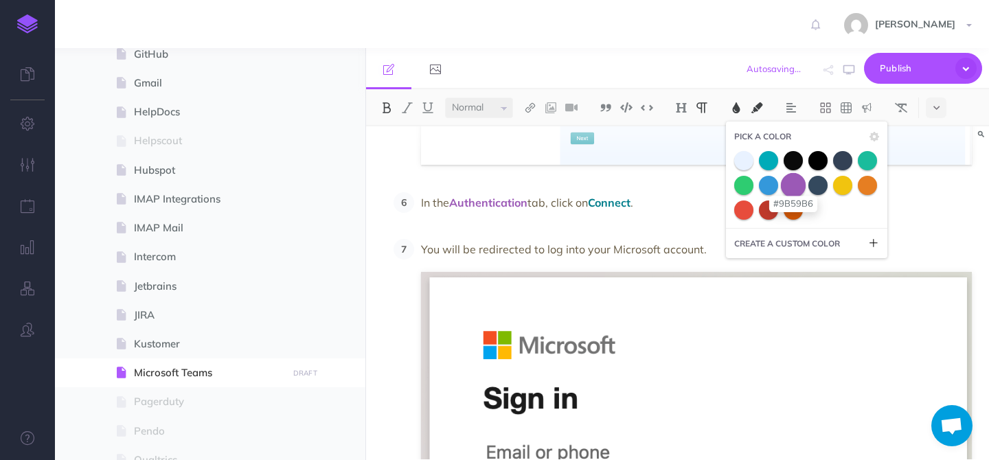
click at [789, 178] on span at bounding box center [793, 184] width 25 height 25
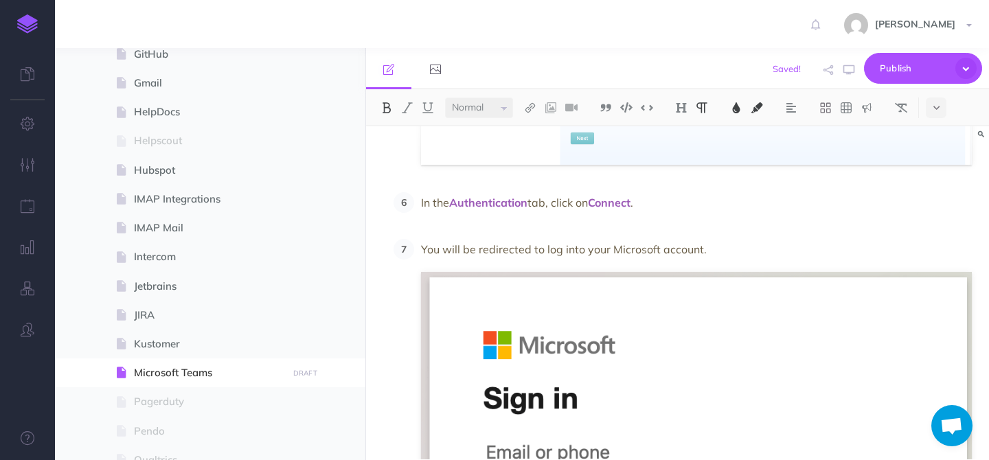
click at [694, 225] on p "In the Authentication tab, click on Connect ." at bounding box center [696, 212] width 551 height 41
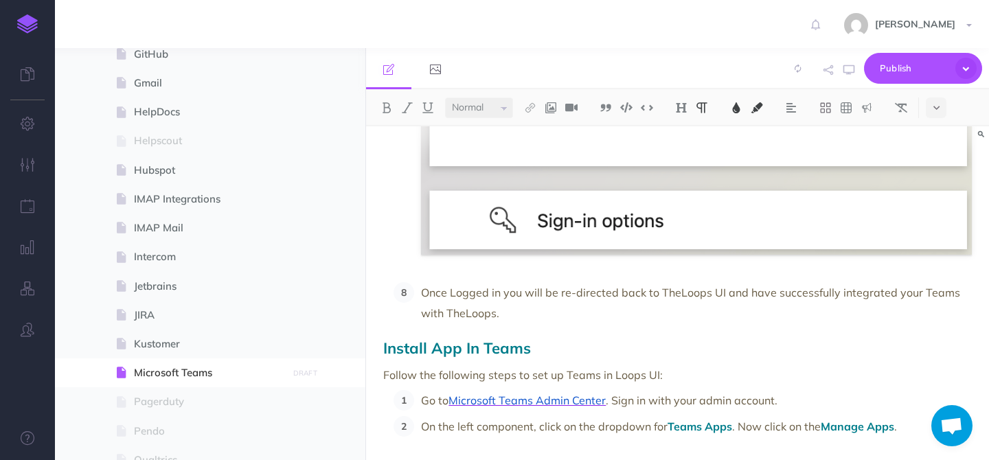
scroll to position [1069, 0]
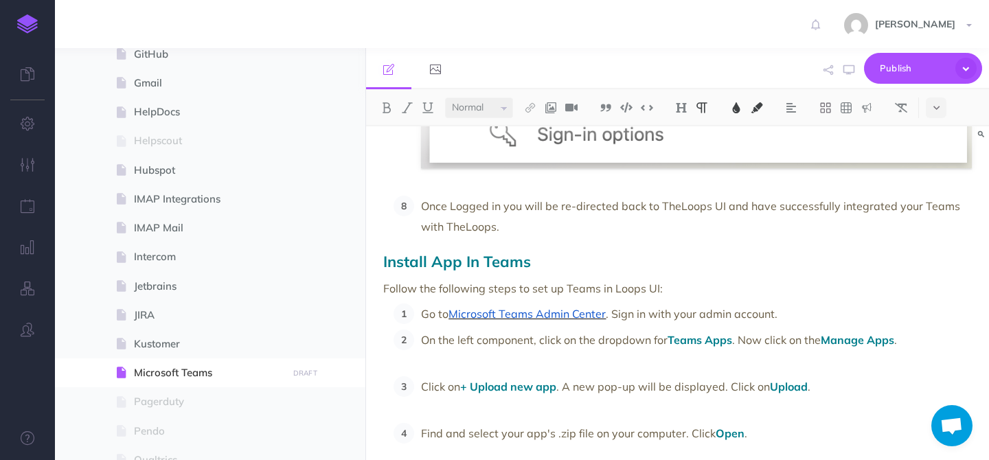
click at [562, 317] on span "Microsoft Teams Admin Center" at bounding box center [526, 314] width 157 height 14
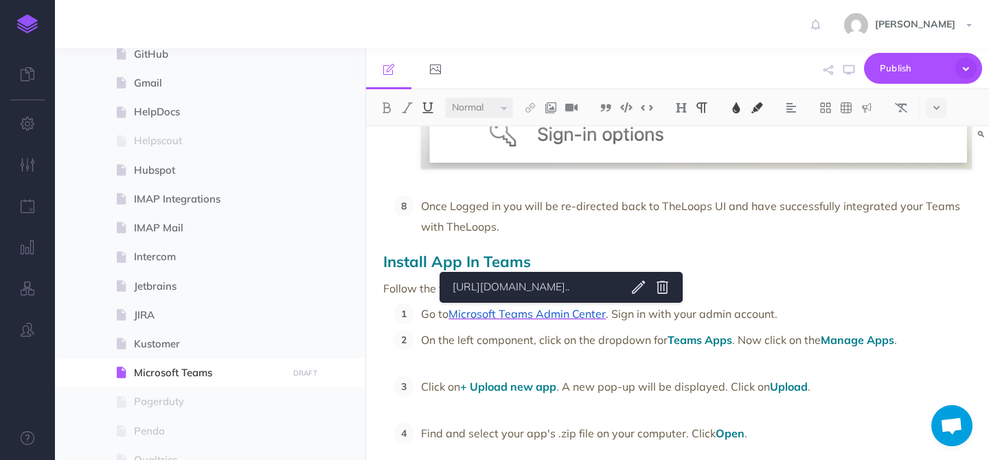
click at [620, 248] on div "TEAMS INTEGRATION This document outlines the steps necessary to integrate Teams…" at bounding box center [677, 22] width 623 height 1931
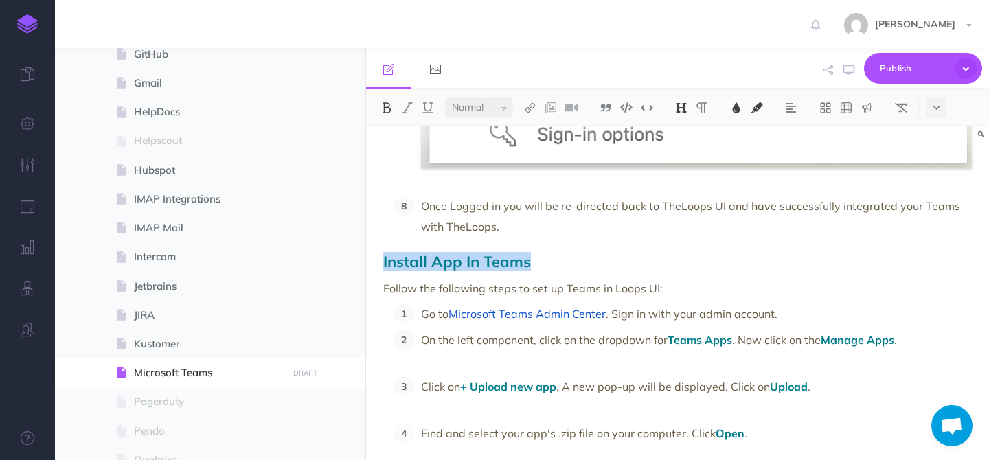
drag, startPoint x: 383, startPoint y: 258, endPoint x: 530, endPoint y: 260, distance: 147.0
click at [532, 262] on h2 "Install App In Teams" at bounding box center [677, 261] width 589 height 16
click at [738, 107] on img at bounding box center [736, 107] width 12 height 11
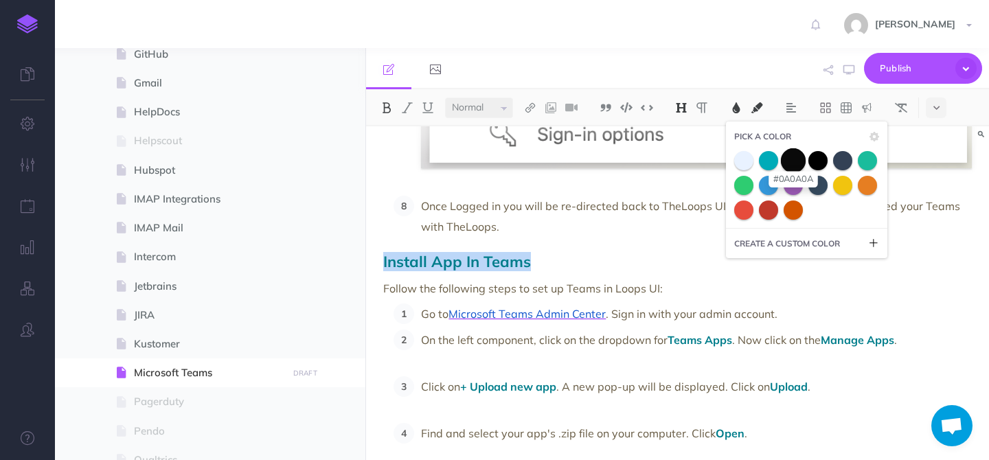
click at [789, 157] on span at bounding box center [793, 160] width 25 height 25
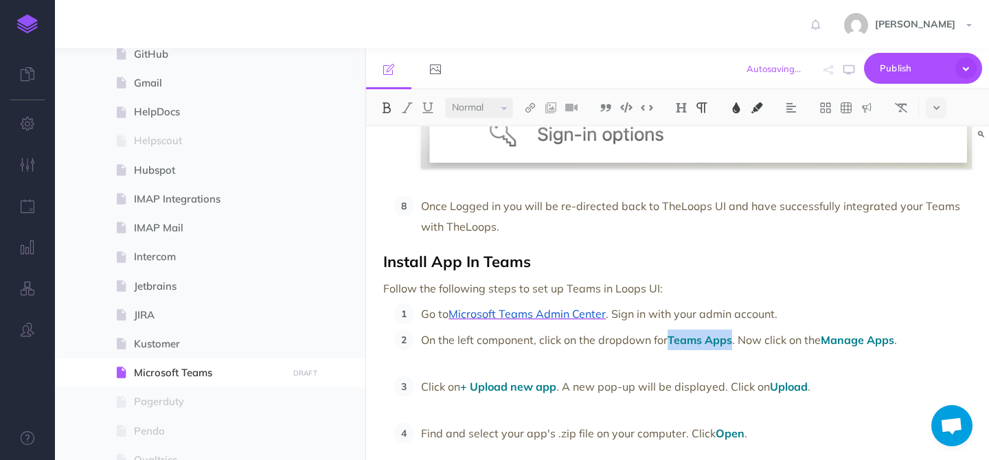
drag, startPoint x: 671, startPoint y: 337, endPoint x: 734, endPoint y: 342, distance: 62.7
click at [732, 342] on span "Teams Apps" at bounding box center [700, 340] width 65 height 14
click at [738, 105] on img at bounding box center [736, 107] width 12 height 11
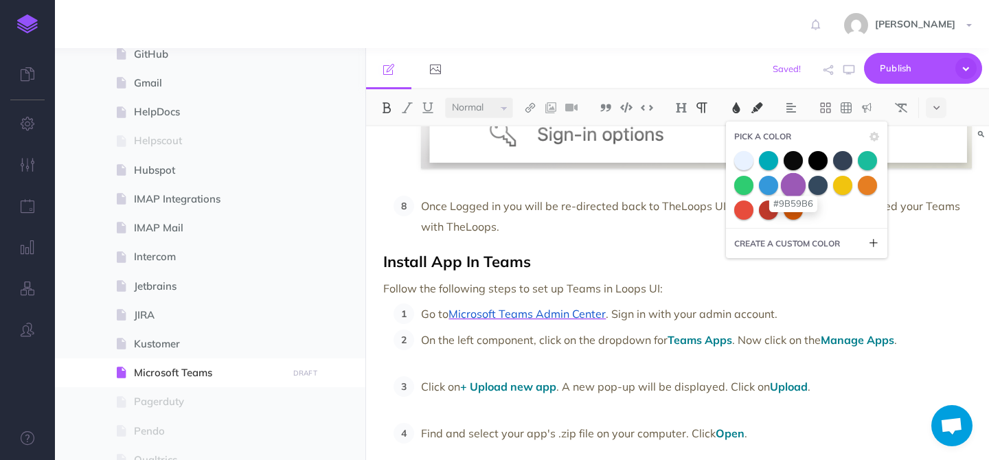
click at [799, 190] on span at bounding box center [793, 184] width 25 height 25
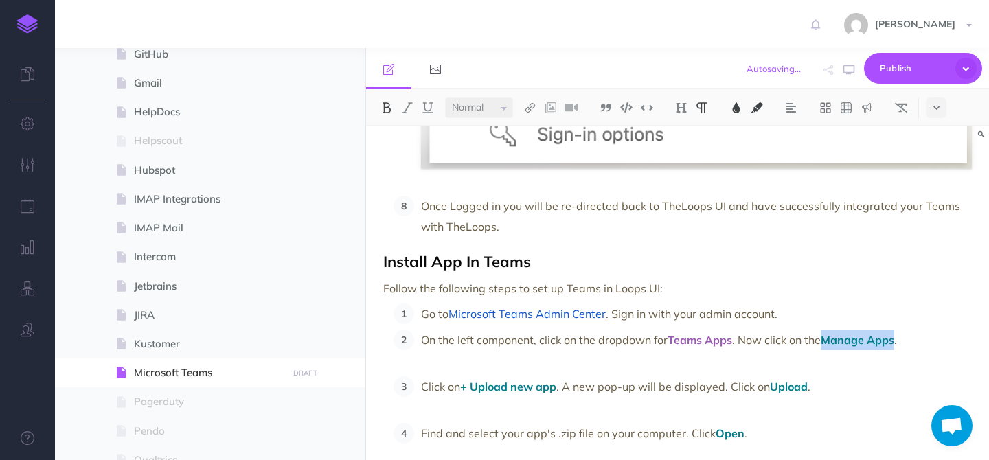
drag, startPoint x: 828, startPoint y: 339, endPoint x: 899, endPoint y: 345, distance: 71.7
click at [899, 345] on p "On the left component, click on the dropdown for Teams Apps . Now click on the …" at bounding box center [696, 350] width 551 height 41
click at [738, 106] on img at bounding box center [736, 107] width 12 height 11
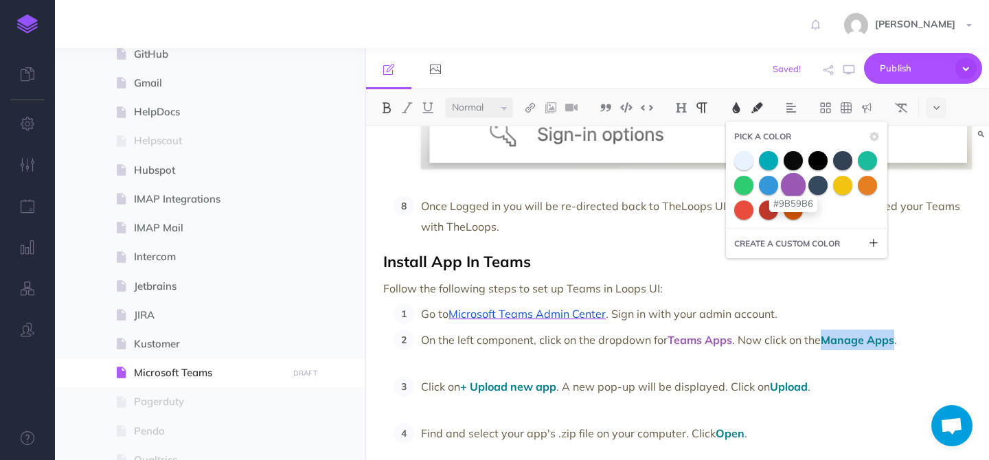
click at [791, 185] on span at bounding box center [793, 184] width 25 height 25
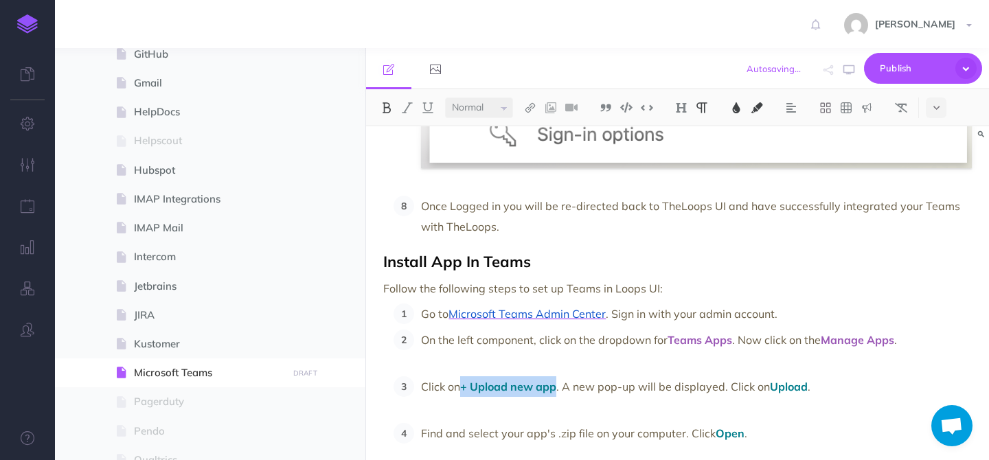
drag, startPoint x: 464, startPoint y: 389, endPoint x: 560, endPoint y: 391, distance: 95.5
click at [560, 391] on p "Click on + Upload new app . A new pop-up will be displayed. Click on Upload ." at bounding box center [696, 396] width 551 height 41
click at [737, 107] on img at bounding box center [736, 107] width 12 height 11
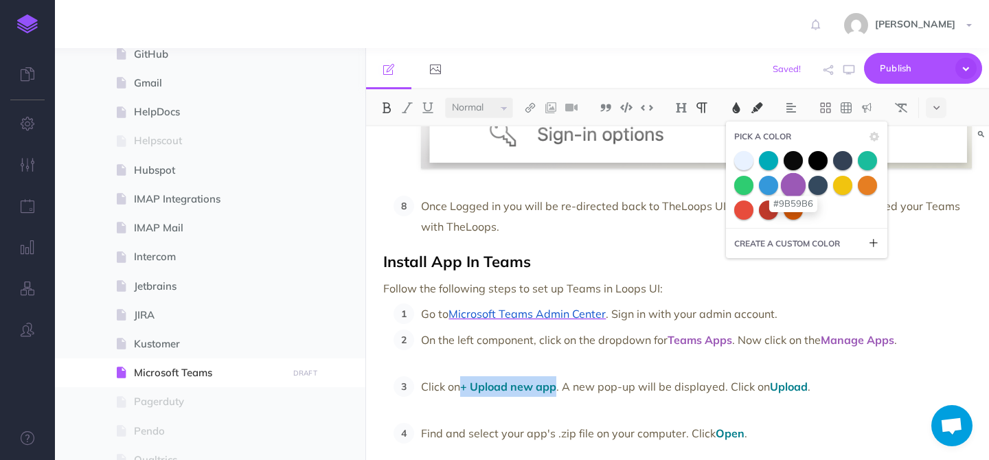
click at [789, 184] on span at bounding box center [793, 184] width 25 height 25
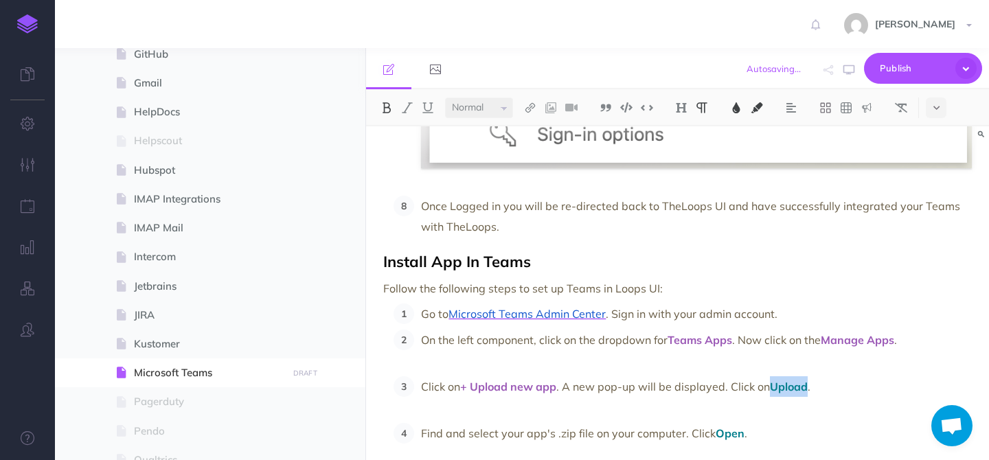
drag, startPoint x: 774, startPoint y: 386, endPoint x: 810, endPoint y: 387, distance: 35.7
click at [808, 387] on span "Upload" at bounding box center [789, 387] width 38 height 14
click at [740, 108] on img at bounding box center [736, 107] width 12 height 11
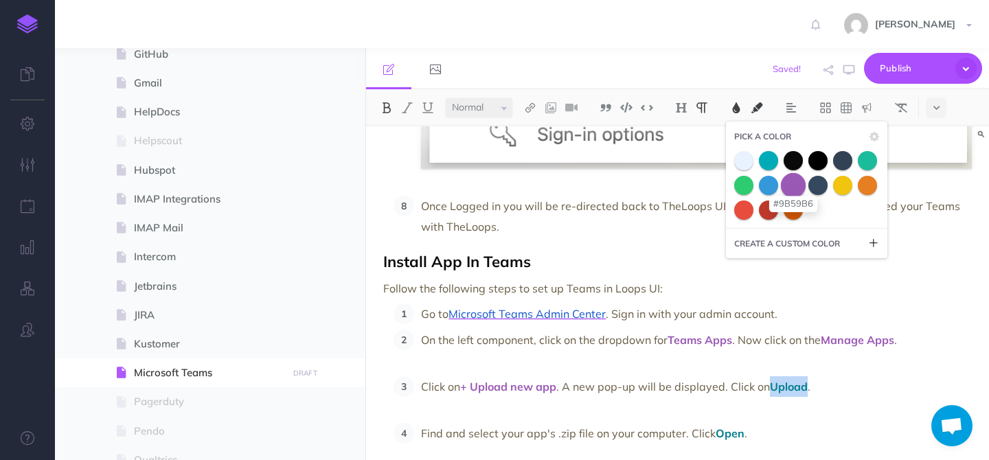
click at [797, 188] on span at bounding box center [793, 184] width 25 height 25
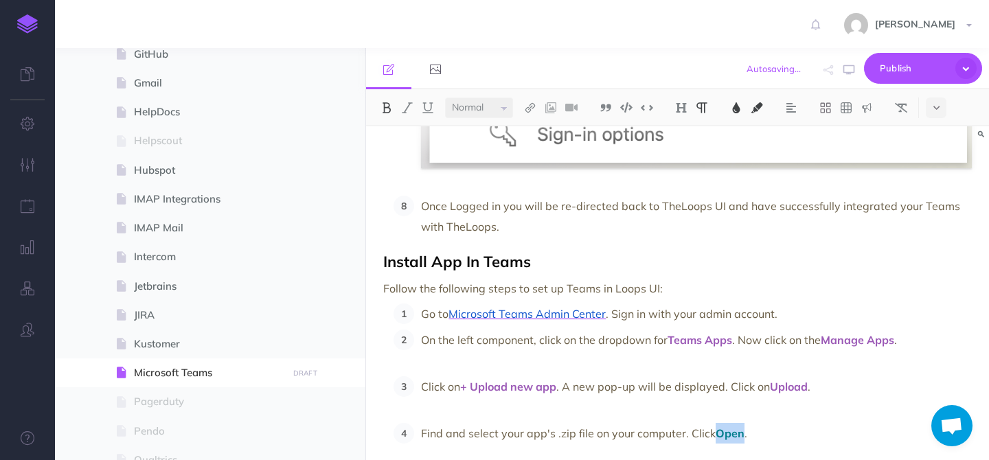
drag, startPoint x: 716, startPoint y: 434, endPoint x: 742, endPoint y: 438, distance: 26.4
click at [742, 438] on span "Open" at bounding box center [730, 434] width 29 height 14
click at [740, 109] on img at bounding box center [736, 107] width 12 height 11
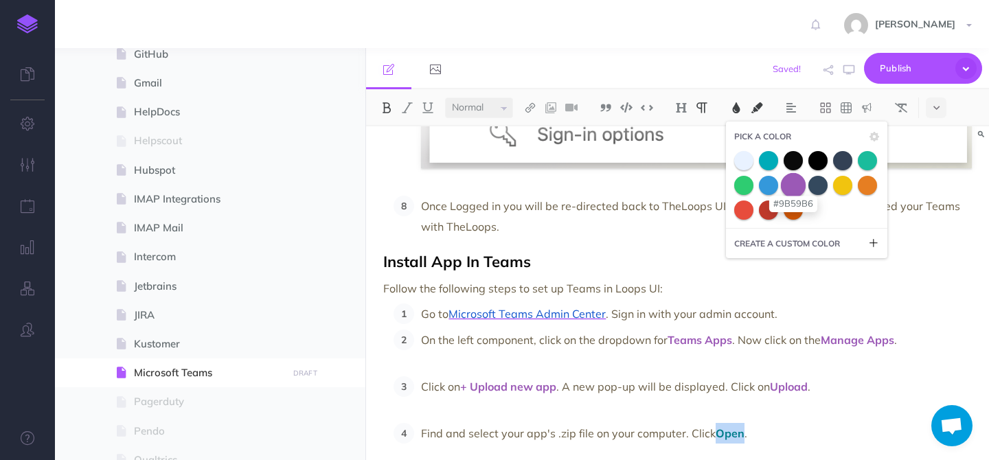
click at [792, 185] on span at bounding box center [793, 184] width 25 height 25
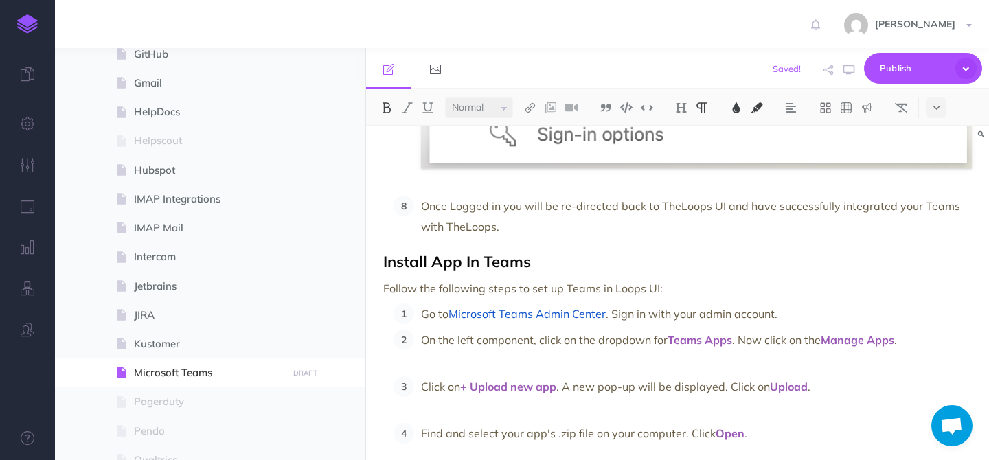
click at [549, 362] on p "On the left component, click on the dropdown for Teams Apps . Now click on the …" at bounding box center [696, 350] width 551 height 41
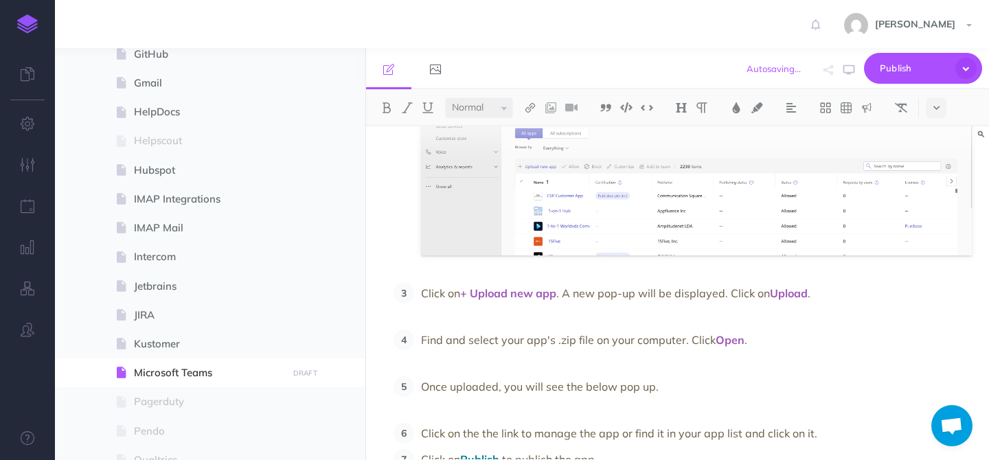
scroll to position [1440, 0]
click at [630, 313] on p "Click on + Upload new app . A new pop-up will be displayed. Click on Upload ." at bounding box center [696, 302] width 551 height 41
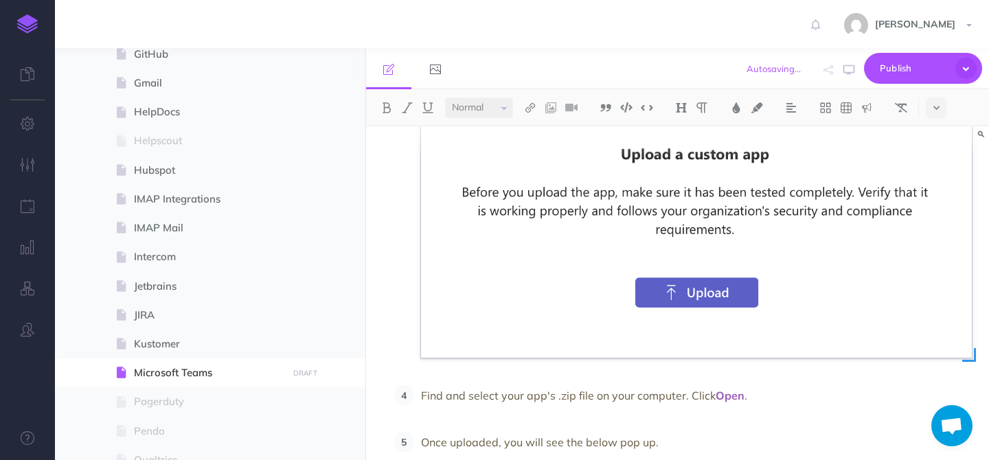
scroll to position [1938, 0]
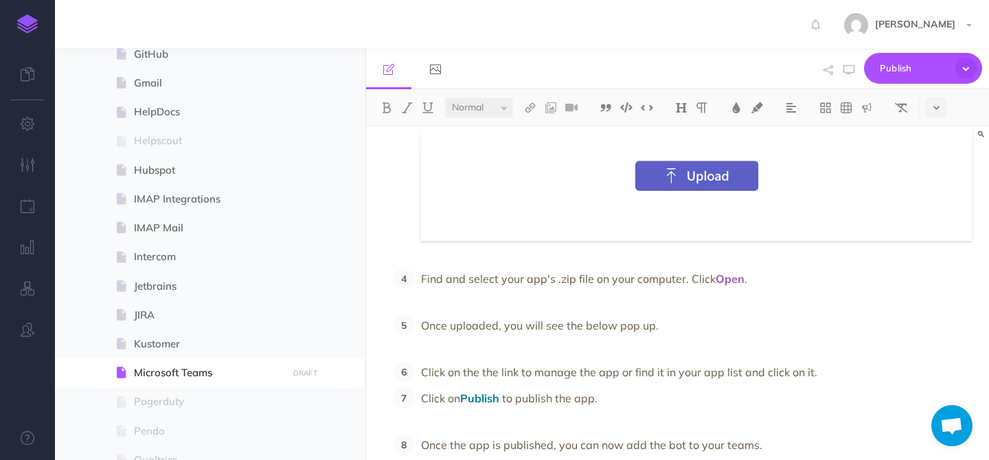
click at [555, 301] on p "Find and select your app's .zip file on your computer. Click Open ." at bounding box center [696, 289] width 551 height 41
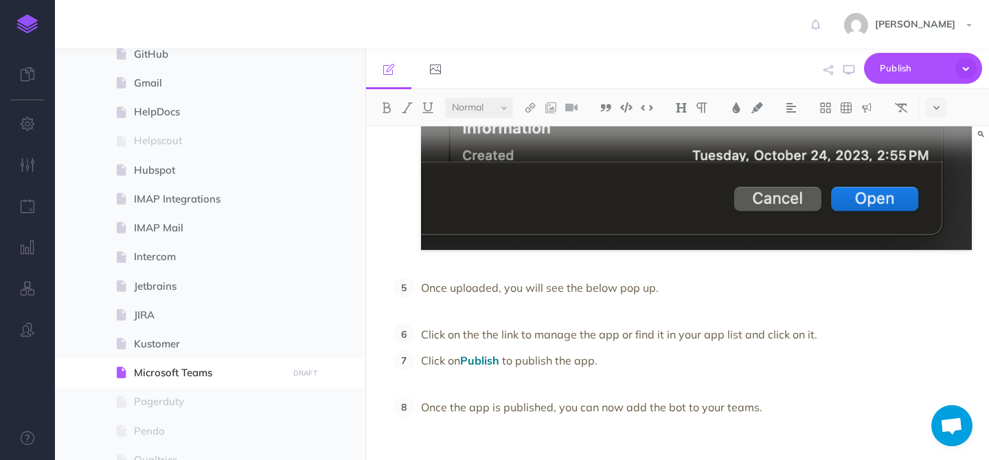
scroll to position [2653, 0]
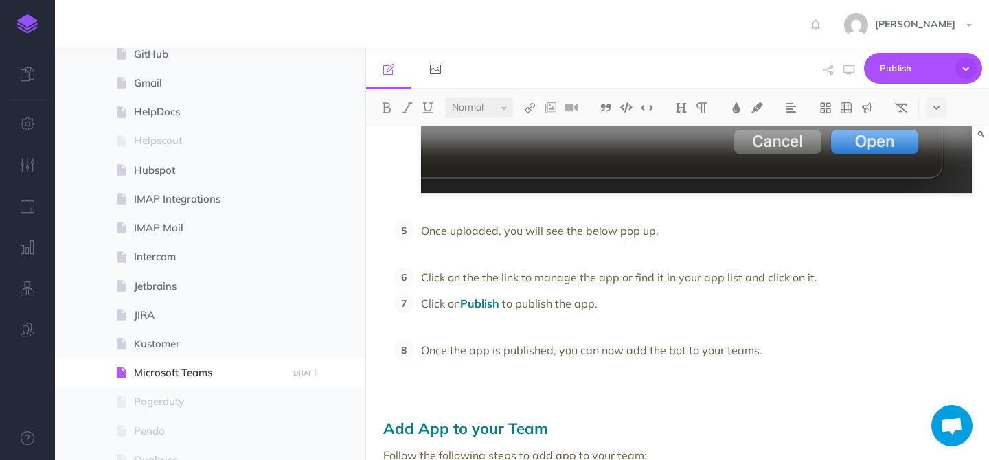
click at [534, 256] on p "Once uploaded, you will see the below pop up." at bounding box center [696, 240] width 551 height 41
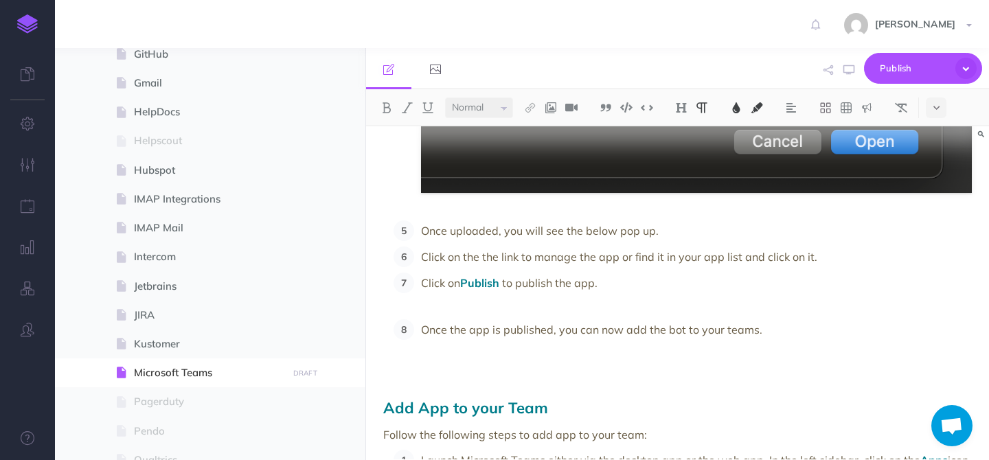
click at [533, 306] on p "Click on Publish to publish the app." at bounding box center [696, 293] width 551 height 41
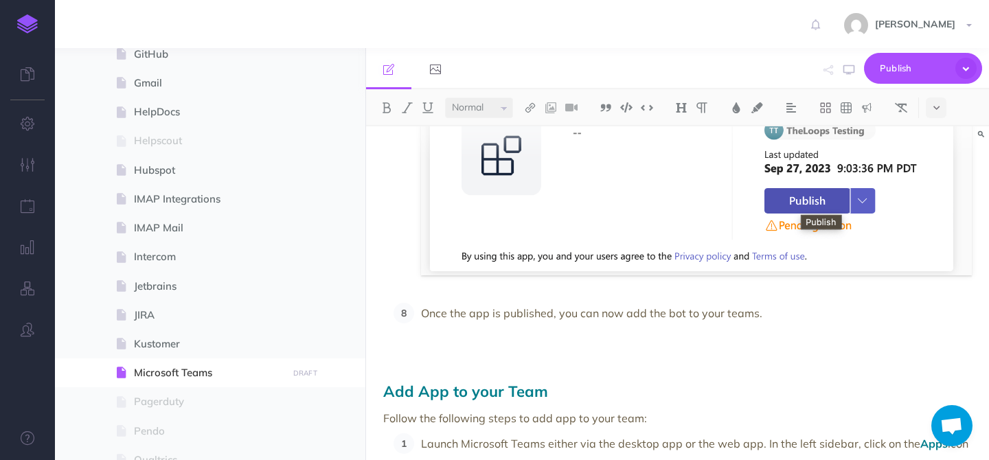
scroll to position [2828, 0]
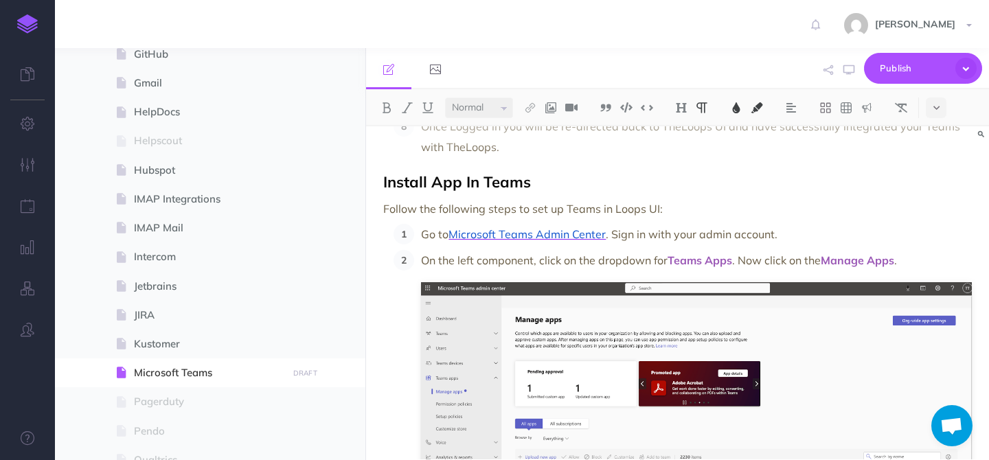
scroll to position [988, 0]
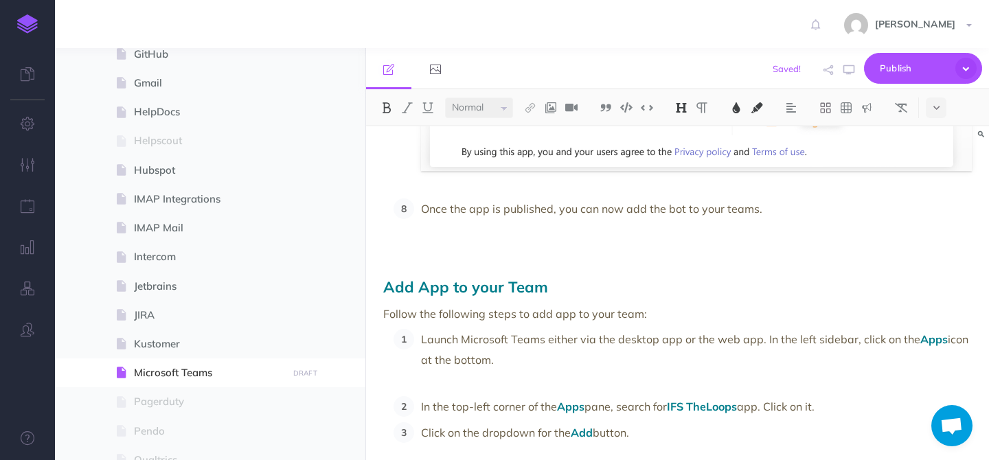
scroll to position [3008, 0]
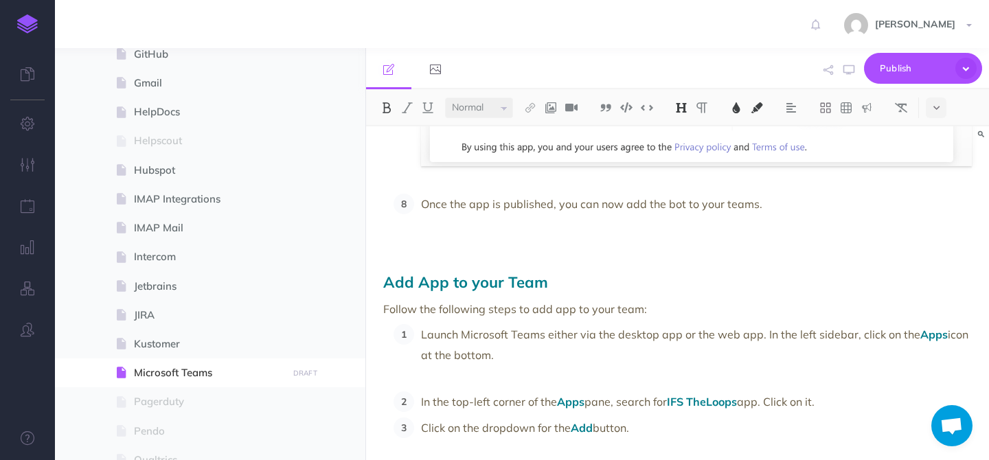
click at [384, 284] on span "Add App to your Team" at bounding box center [465, 282] width 165 height 19
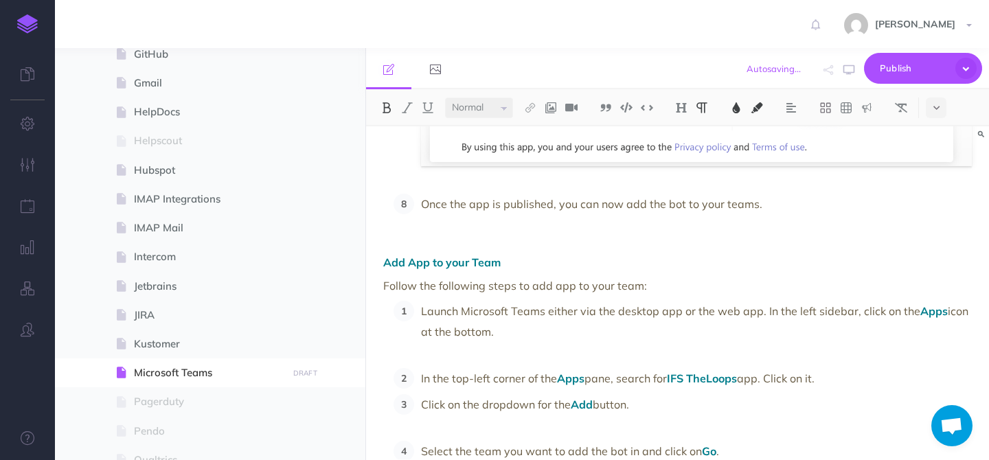
click at [402, 266] on span "Add App to your Team" at bounding box center [441, 262] width 117 height 14
click at [679, 110] on img at bounding box center [681, 107] width 12 height 11
click at [682, 151] on button "H2" at bounding box center [681, 152] width 21 height 21
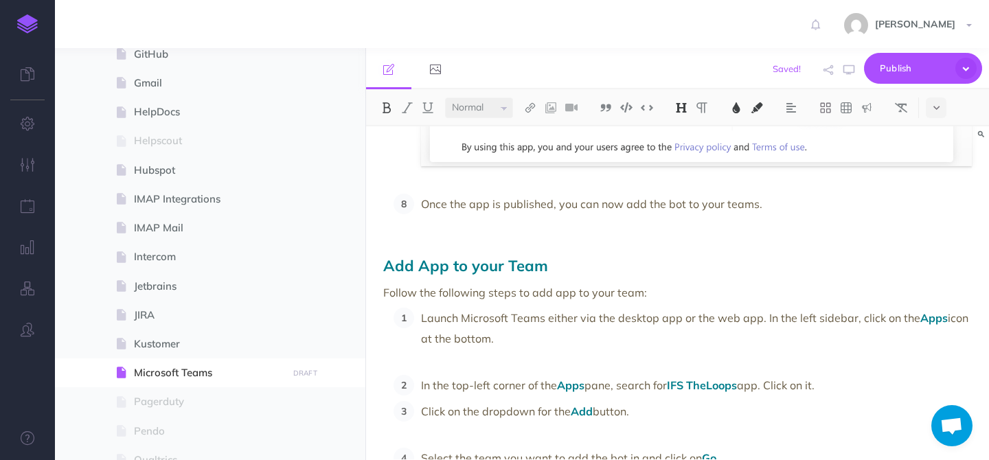
click at [732, 111] on img at bounding box center [736, 107] width 12 height 11
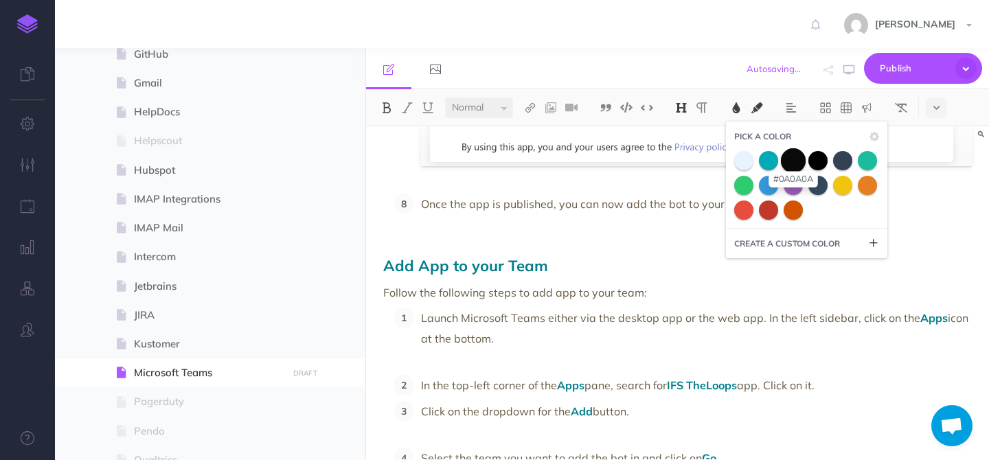
click at [797, 164] on span at bounding box center [793, 160] width 25 height 25
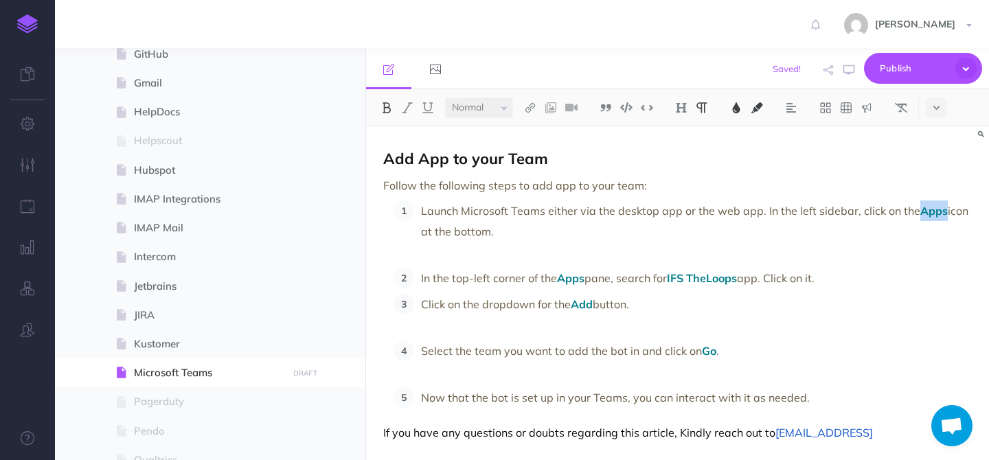
drag, startPoint x: 917, startPoint y: 214, endPoint x: 942, endPoint y: 217, distance: 24.9
click at [942, 217] on span "Apps" at bounding box center [933, 211] width 27 height 14
click at [740, 112] on img at bounding box center [736, 107] width 12 height 11
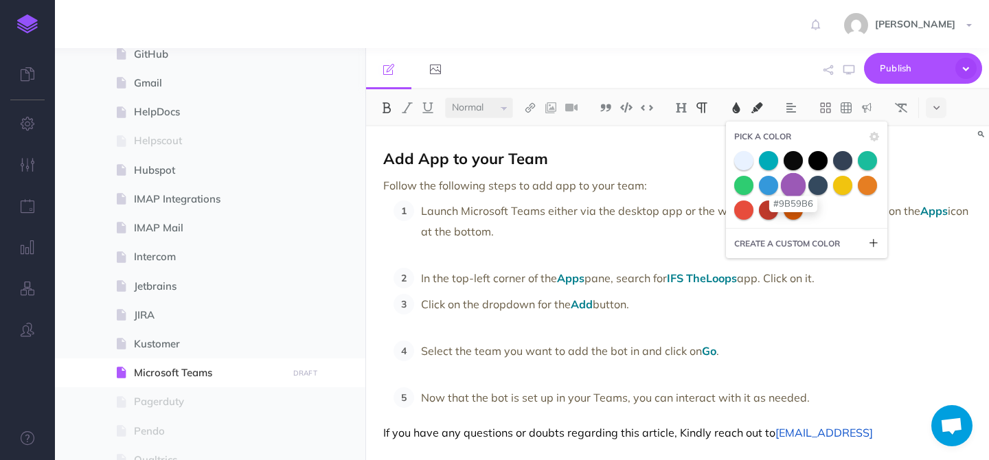
click at [797, 188] on span at bounding box center [793, 184] width 25 height 25
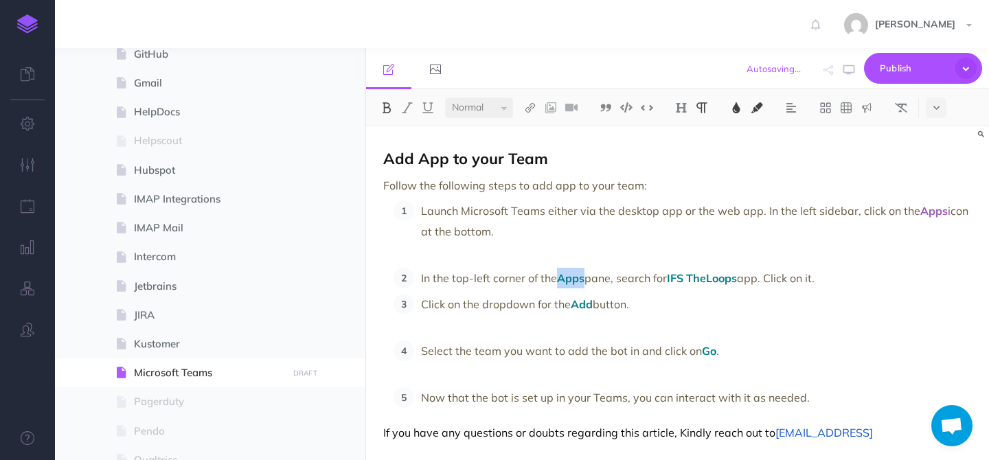
drag, startPoint x: 560, startPoint y: 281, endPoint x: 585, endPoint y: 284, distance: 25.6
click at [584, 284] on span "Apps" at bounding box center [570, 278] width 27 height 14
click at [741, 109] on img at bounding box center [736, 107] width 12 height 11
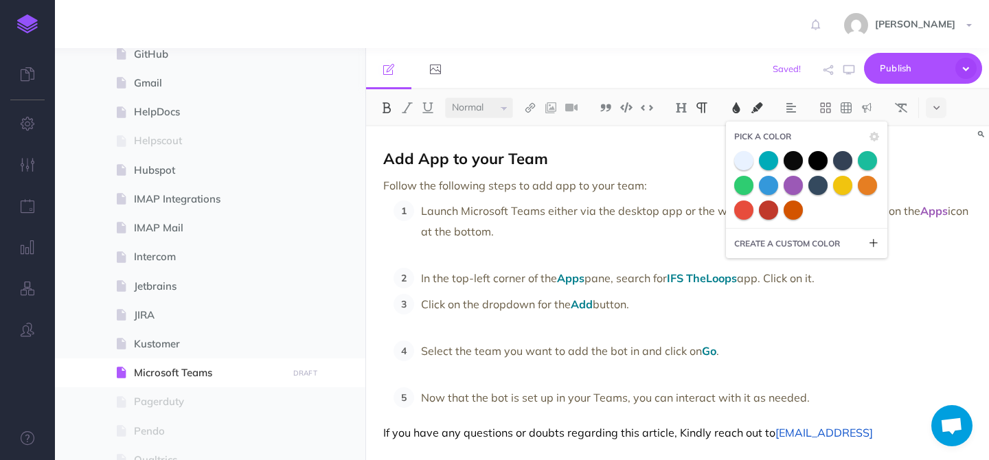
click at [794, 182] on span at bounding box center [793, 185] width 19 height 19
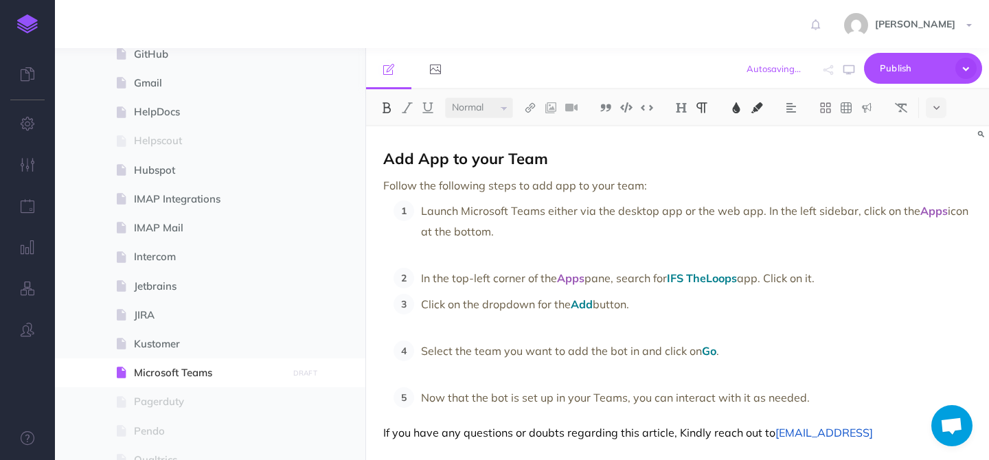
drag, startPoint x: 675, startPoint y: 275, endPoint x: 745, endPoint y: 279, distance: 69.5
click at [745, 279] on p "In the top-left corner of the Apps pane, search for IFS TheLoops app. Click on …" at bounding box center [696, 278] width 551 height 21
click at [740, 109] on img at bounding box center [736, 107] width 12 height 11
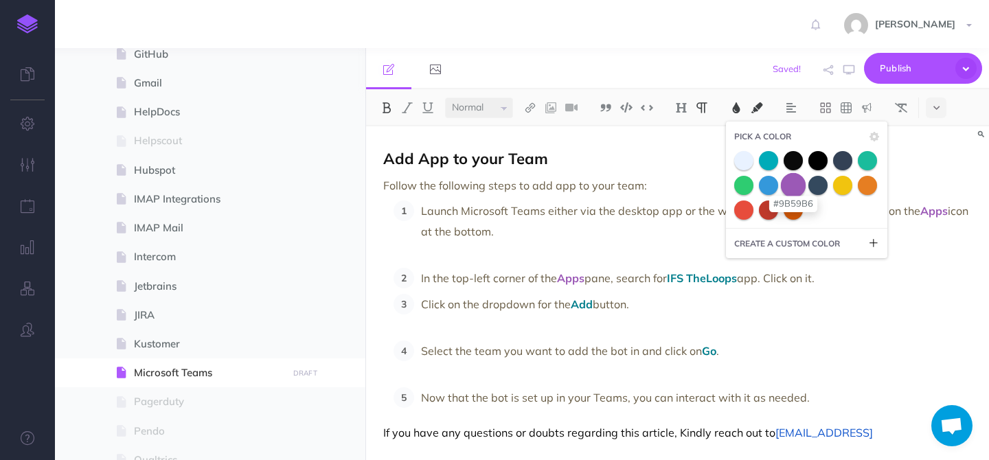
click at [797, 178] on span at bounding box center [793, 184] width 25 height 25
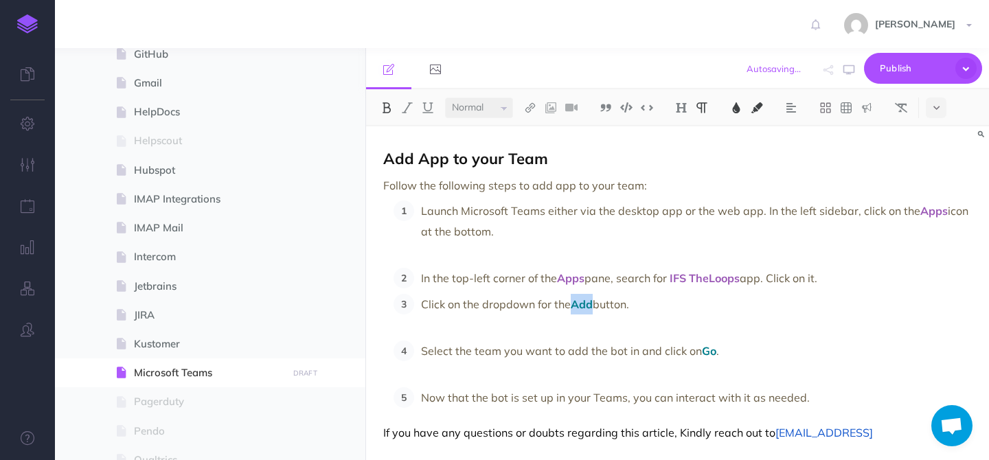
drag, startPoint x: 576, startPoint y: 306, endPoint x: 595, endPoint y: 306, distance: 19.2
click at [595, 306] on p "Click on the dropdown for the Add button." at bounding box center [696, 314] width 551 height 41
click at [740, 110] on img at bounding box center [736, 107] width 12 height 11
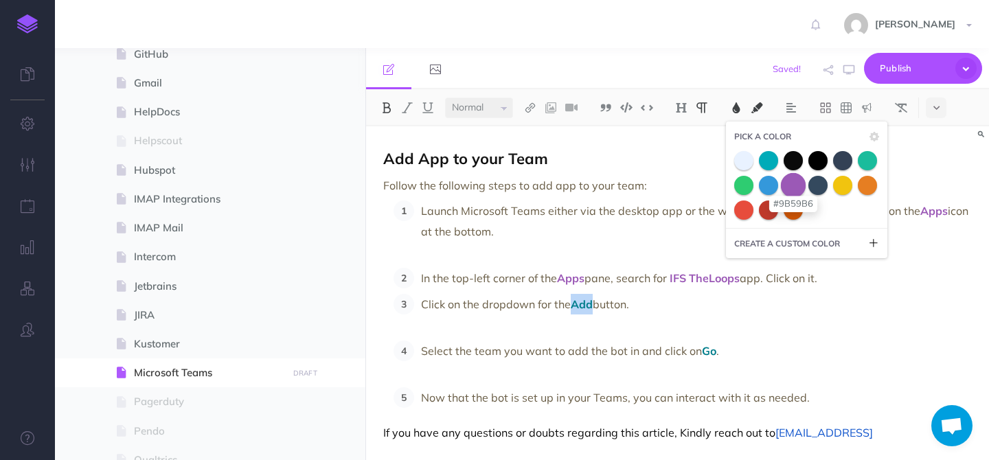
click at [792, 179] on span at bounding box center [793, 184] width 25 height 25
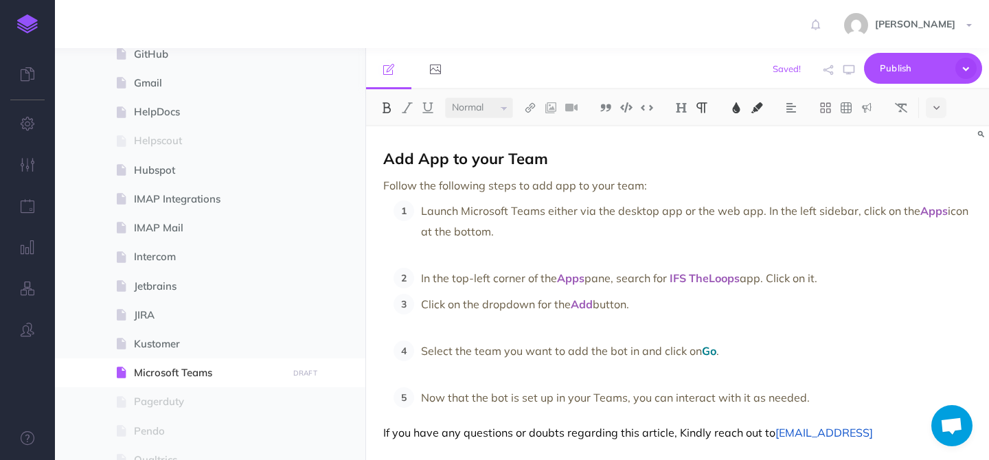
scroll to position [3124, 0]
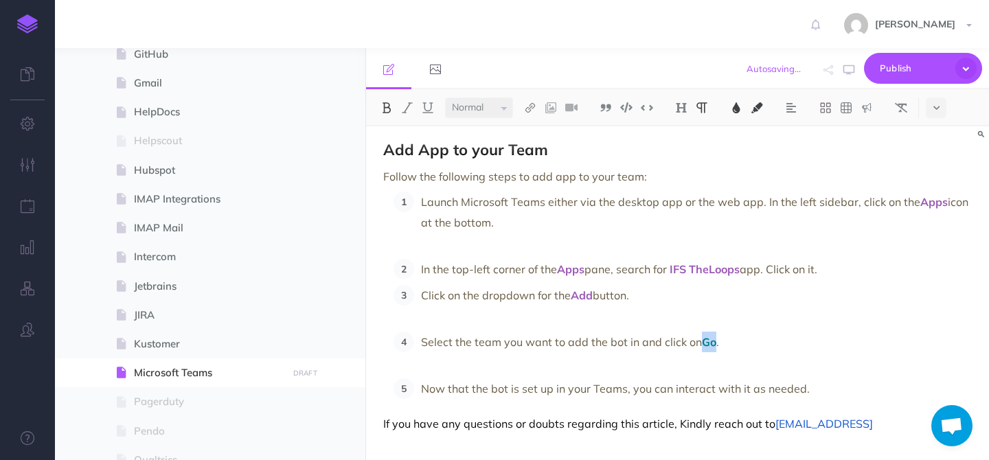
drag, startPoint x: 704, startPoint y: 343, endPoint x: 715, endPoint y: 347, distance: 11.7
click at [715, 347] on span "Go" at bounding box center [709, 342] width 14 height 14
click at [739, 111] on img at bounding box center [736, 107] width 12 height 11
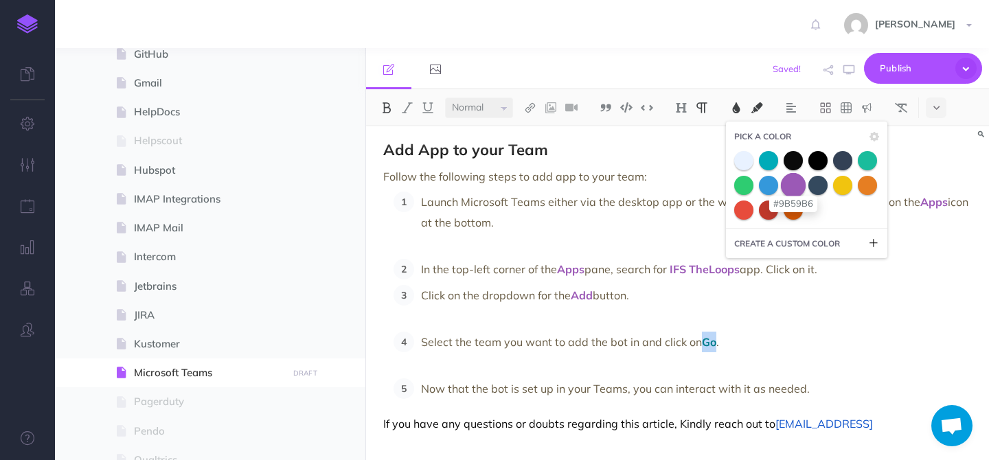
click at [792, 185] on span at bounding box center [793, 184] width 25 height 25
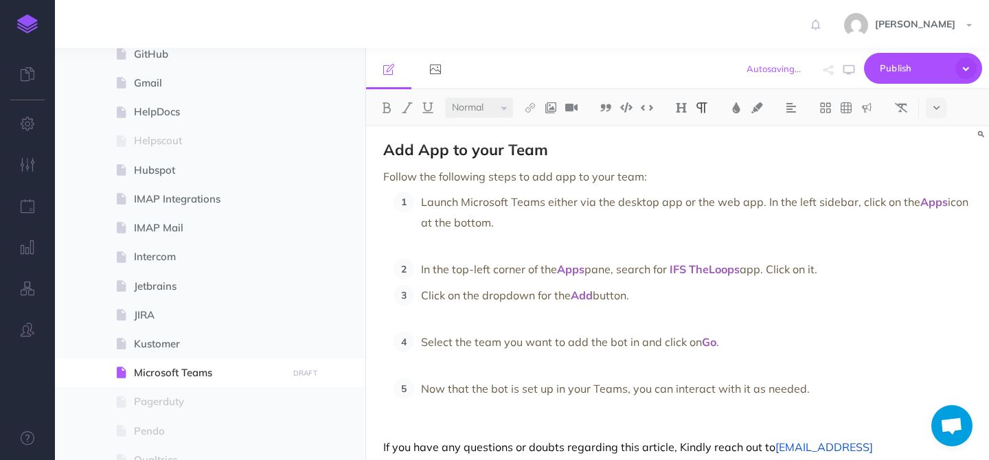
scroll to position [3145, 0]
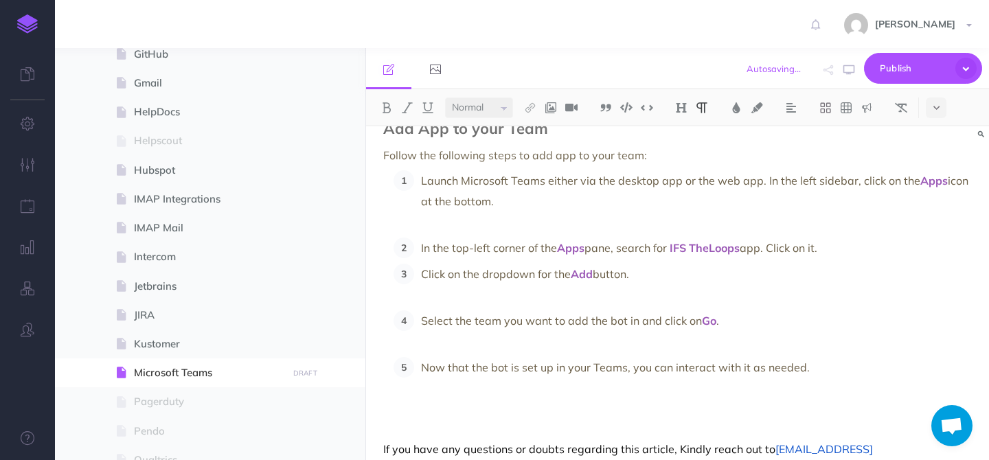
click at [501, 220] on p "Launch Microsoft Teams either via the desktop app or the web app. In the left s…" at bounding box center [696, 201] width 551 height 62
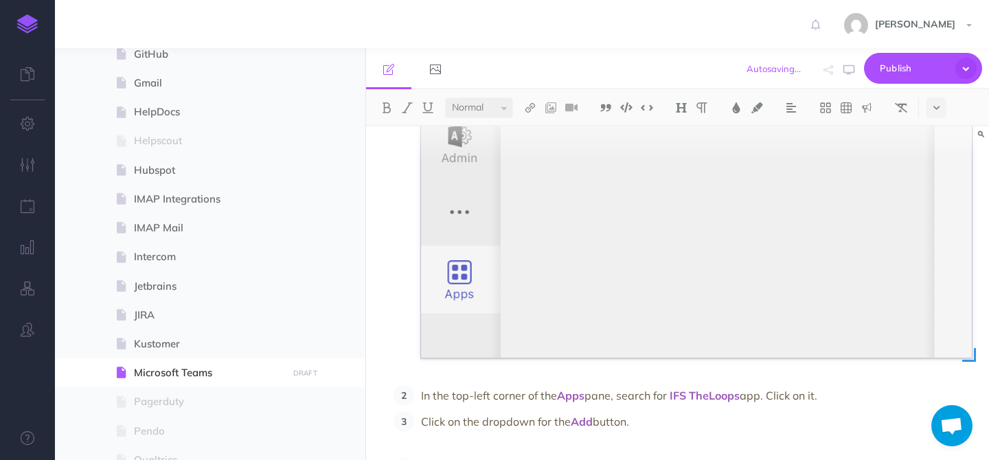
scroll to position [3868, 0]
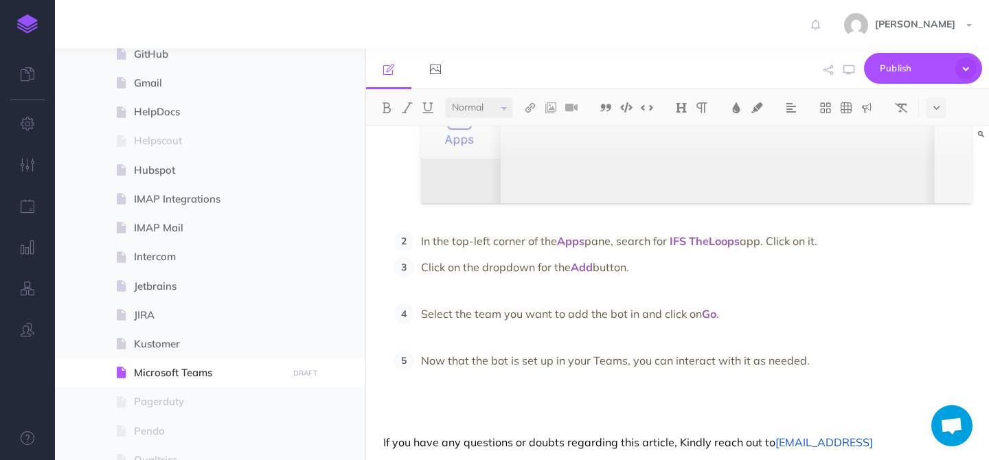
click at [832, 245] on p "In the top-left corner of the Apps pane, search for IFS TheLoops app. Click on …" at bounding box center [696, 241] width 551 height 21
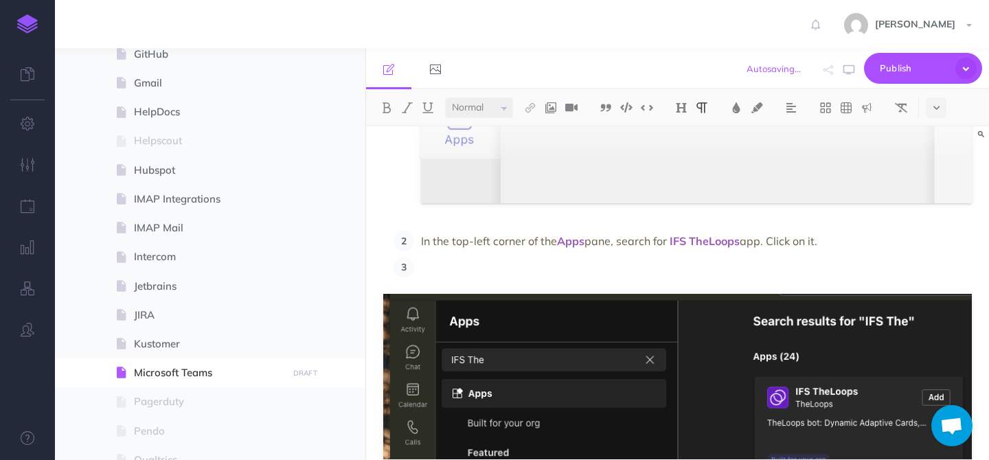
click at [507, 263] on p at bounding box center [696, 267] width 551 height 21
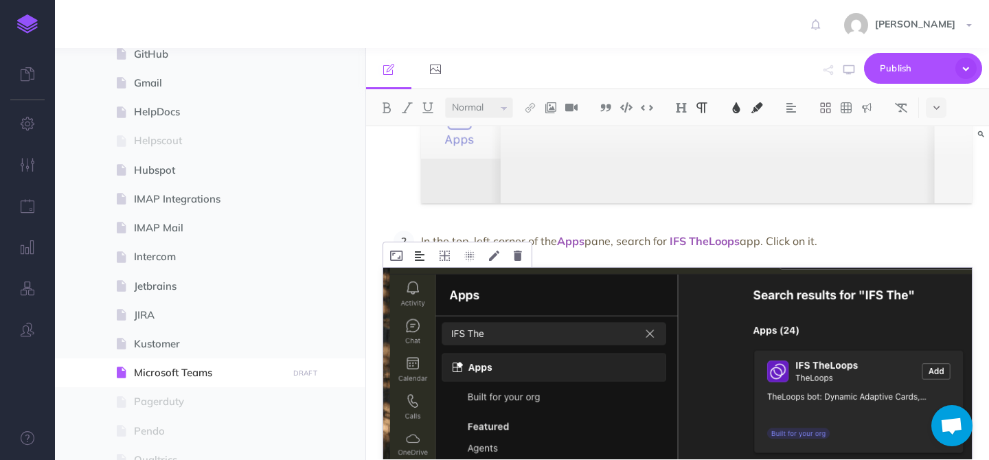
click at [420, 260] on img at bounding box center [420, 256] width 10 height 11
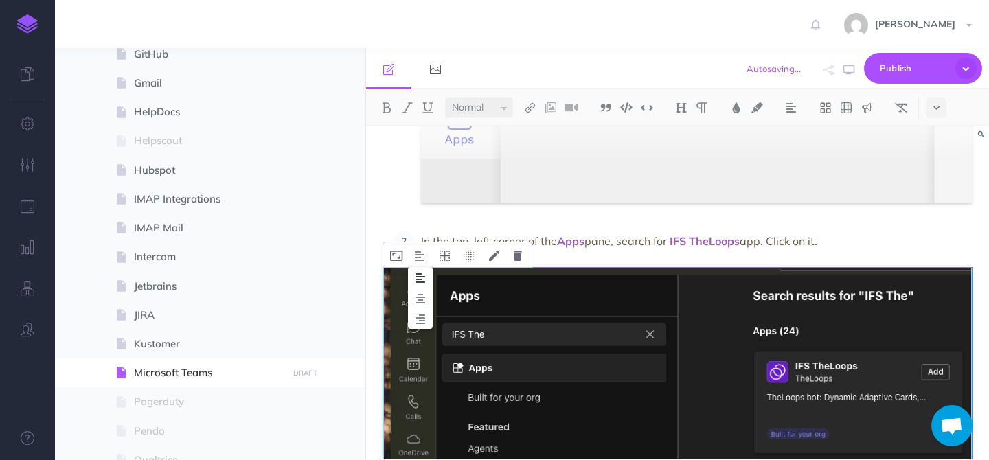
click at [420, 280] on img at bounding box center [420, 278] width 25 height 11
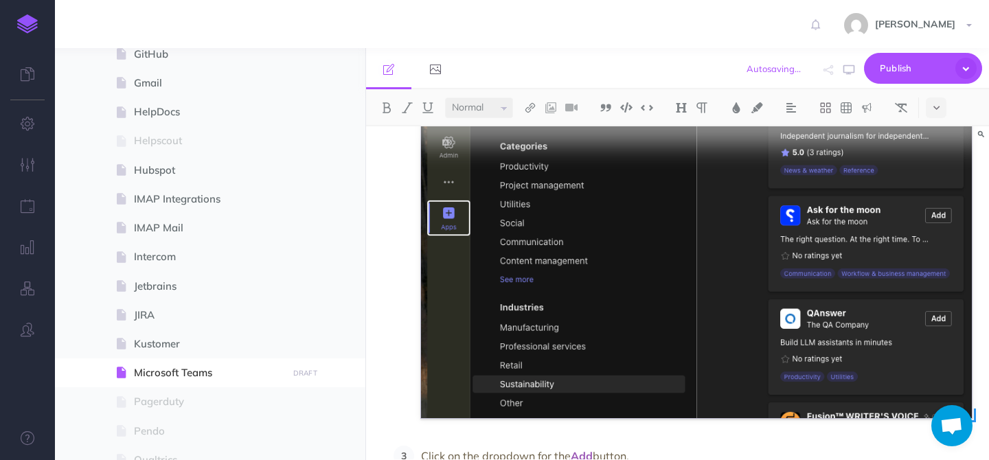
scroll to position [4377, 0]
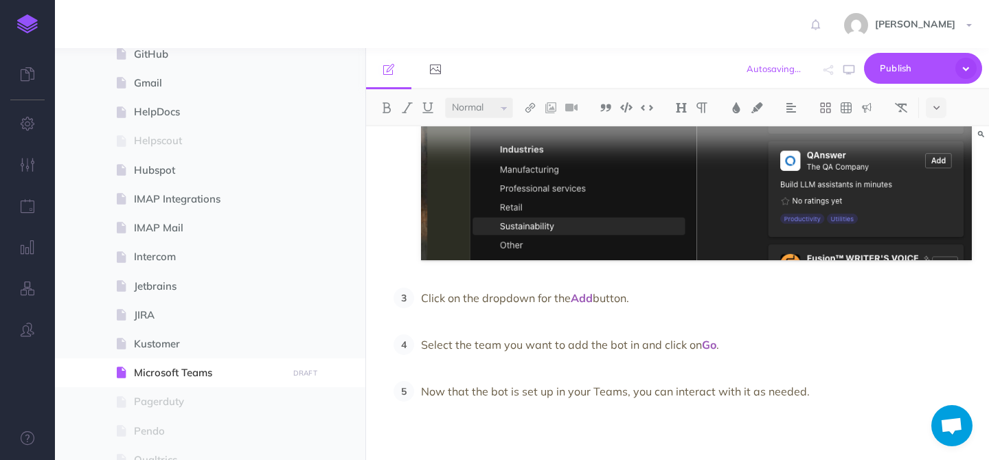
click at [593, 326] on p "Click on the dropdown for the Add button." at bounding box center [696, 308] width 551 height 41
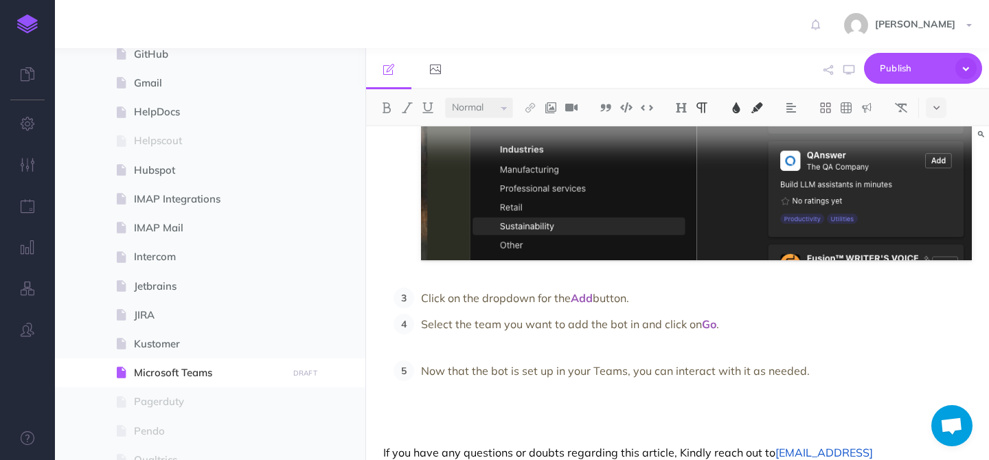
click at [734, 326] on p "Select the team you want to add the bot in and click on Go ." at bounding box center [696, 334] width 551 height 41
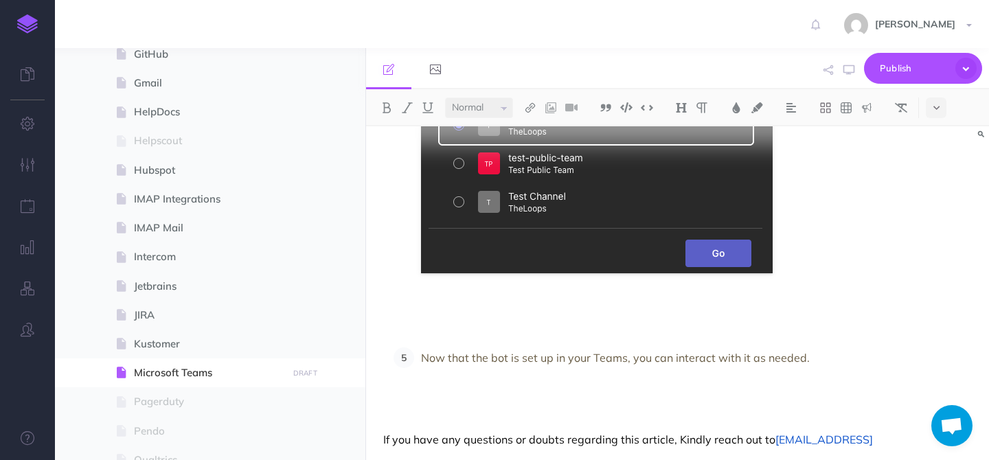
click at [461, 330] on p at bounding box center [696, 321] width 551 height 41
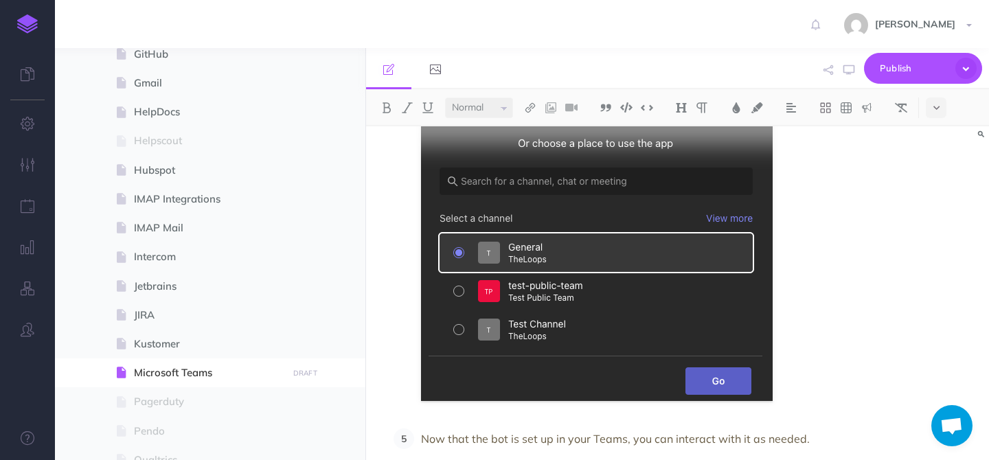
scroll to position [4909, 0]
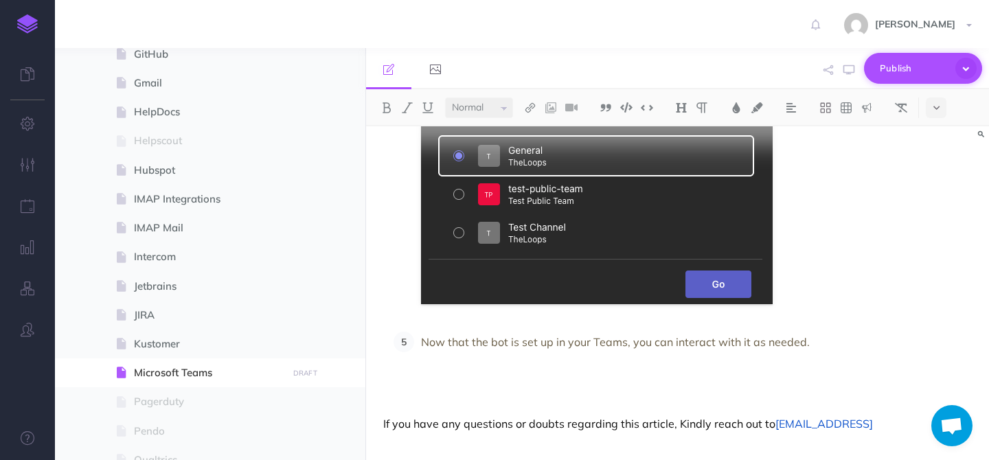
click at [970, 63] on icon "button" at bounding box center [965, 68] width 21 height 21
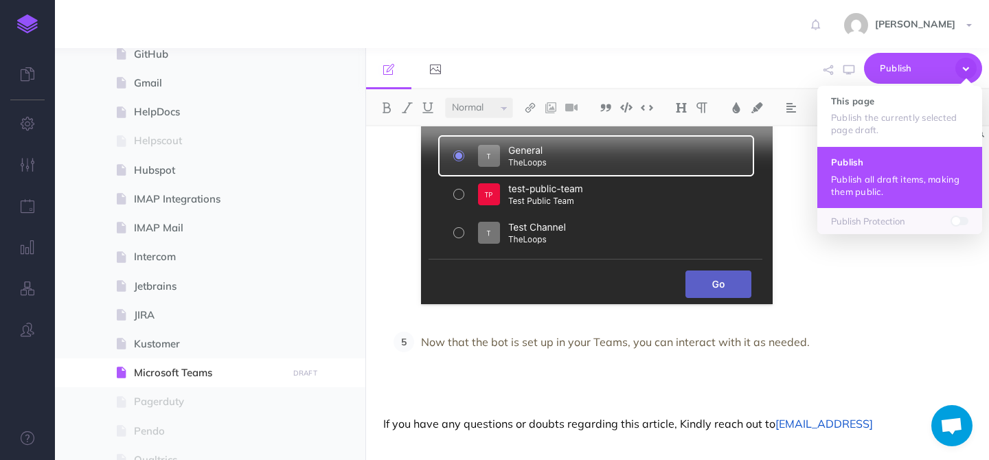
click at [887, 163] on h4 "Publish" at bounding box center [899, 162] width 137 height 10
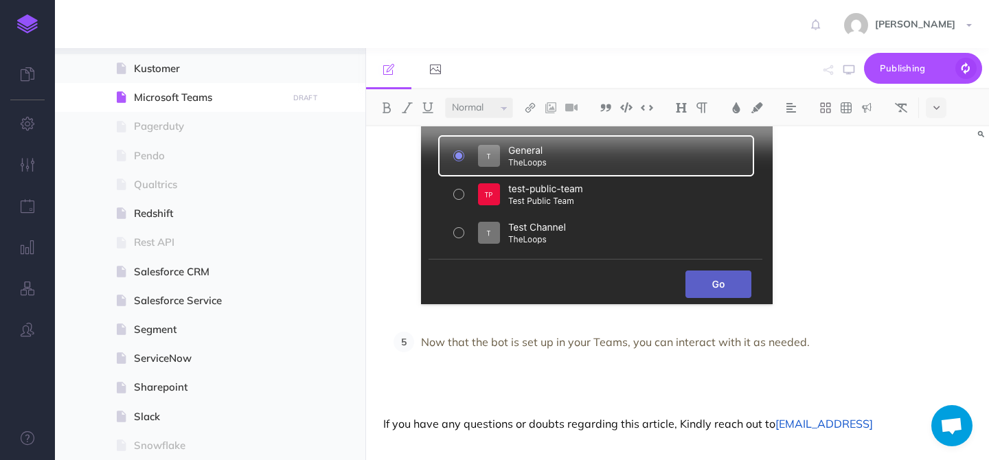
scroll to position [856, 0]
click at [182, 354] on span "ServiceNow" at bounding box center [208, 357] width 149 height 16
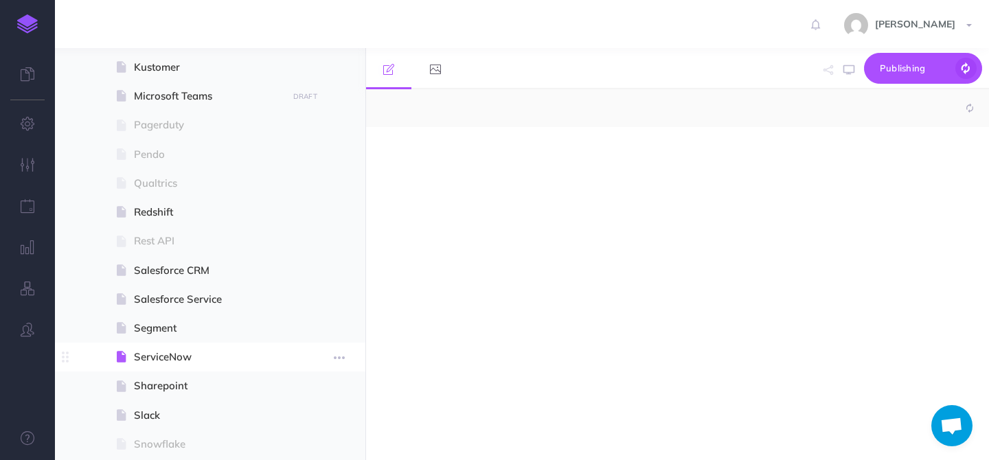
select select "null"
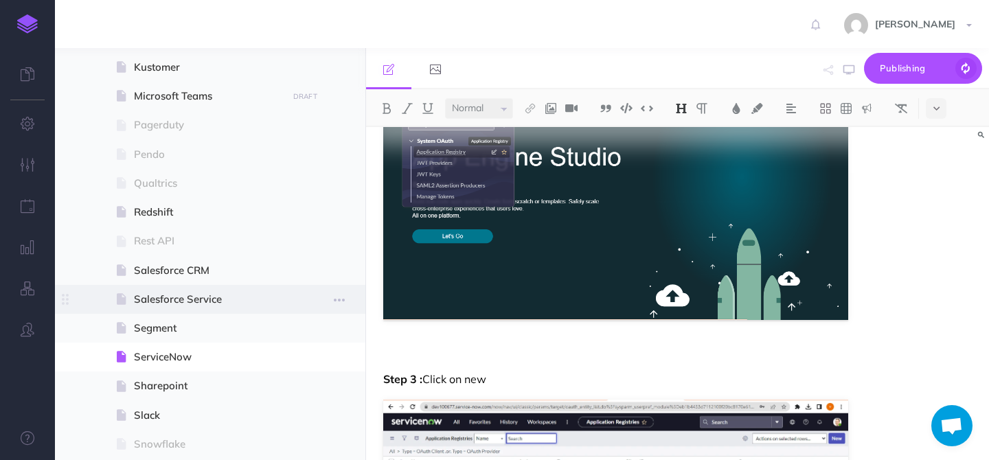
scroll to position [762, 0]
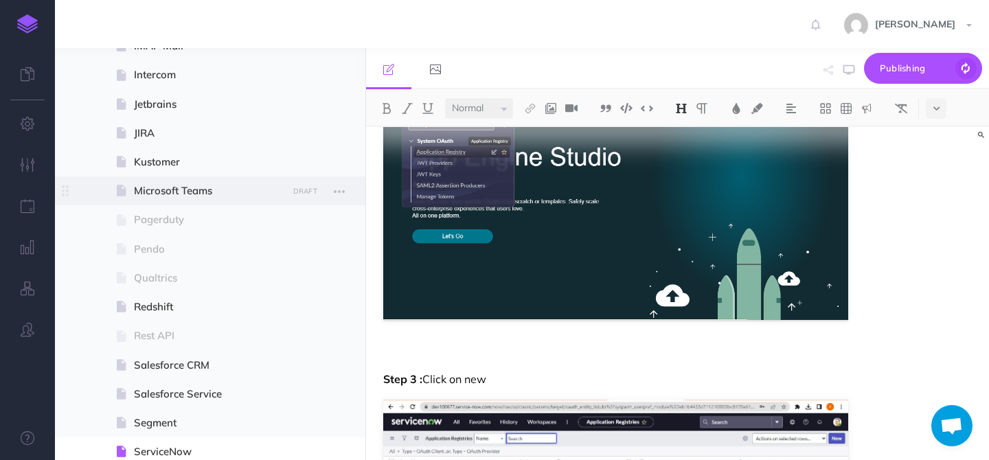
click at [172, 198] on span "Microsoft Teams" at bounding box center [208, 191] width 149 height 16
select select "null"
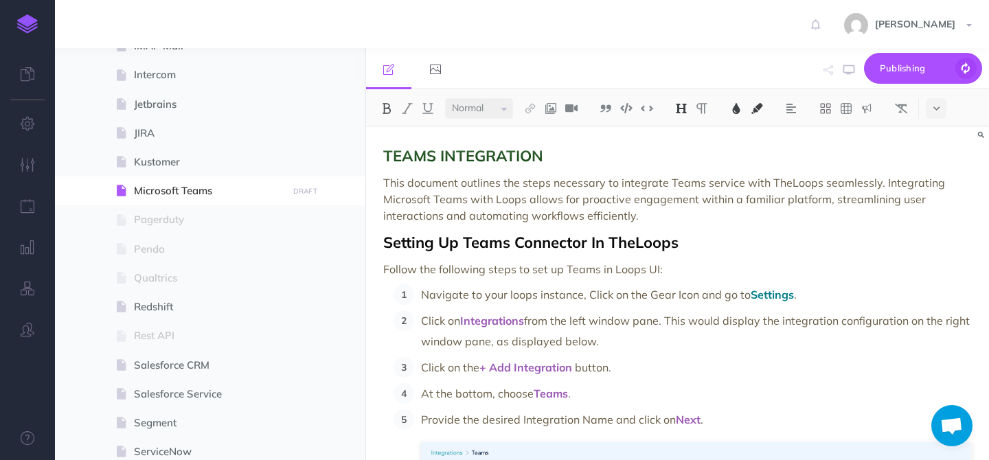
click at [462, 157] on span "TEAMS INTEGRATION" at bounding box center [463, 155] width 160 height 19
click at [734, 111] on img at bounding box center [736, 108] width 12 height 11
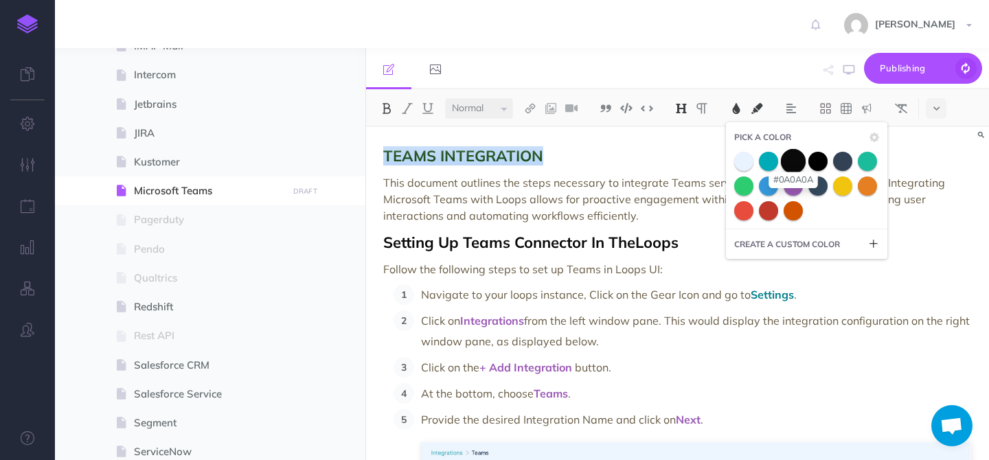
click at [793, 168] on span at bounding box center [793, 160] width 25 height 25
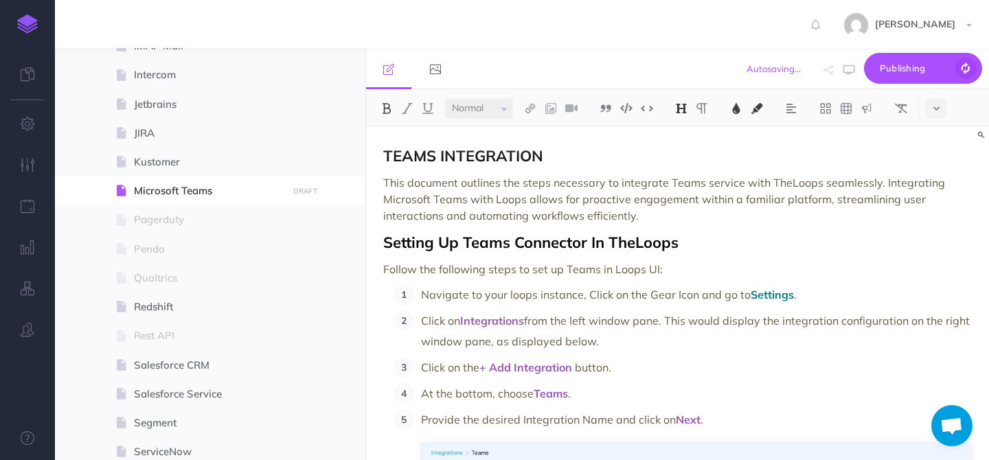
click at [598, 150] on h2 "TEAMS INTEGRATION" at bounding box center [677, 156] width 589 height 16
click at [922, 67] on span "Publish" at bounding box center [914, 68] width 69 height 21
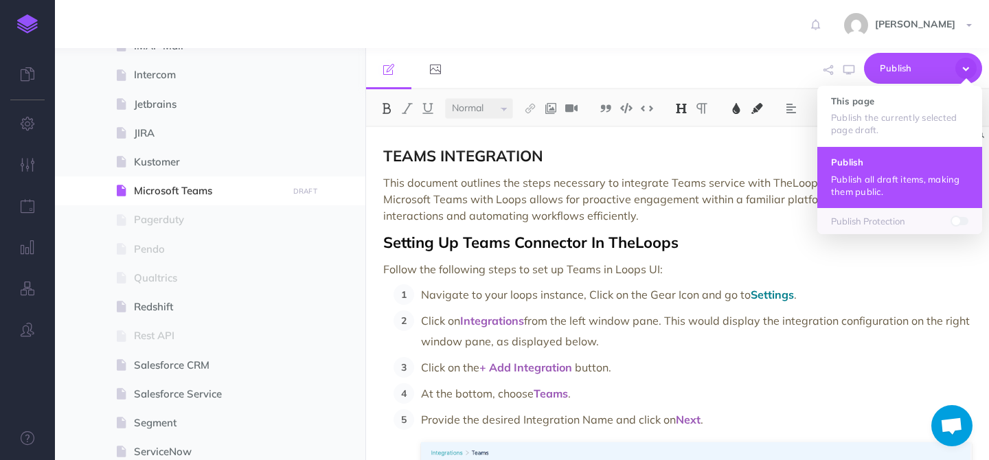
click at [871, 173] on p "Publish all draft items, making them public." at bounding box center [899, 185] width 137 height 25
